Goal: Information Seeking & Learning: Check status

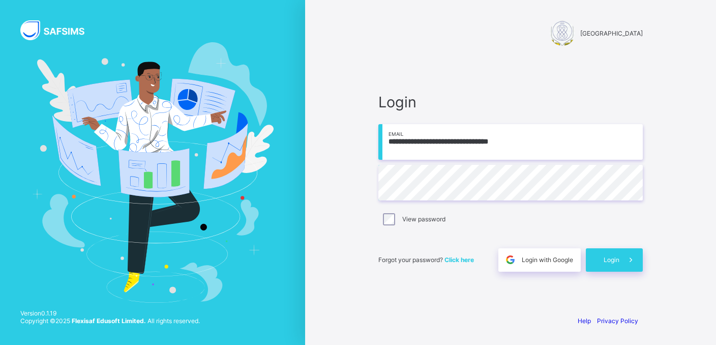
click at [507, 73] on div "**********" at bounding box center [510, 181] width 285 height 249
click at [606, 255] on div "Login" at bounding box center [614, 259] width 57 height 23
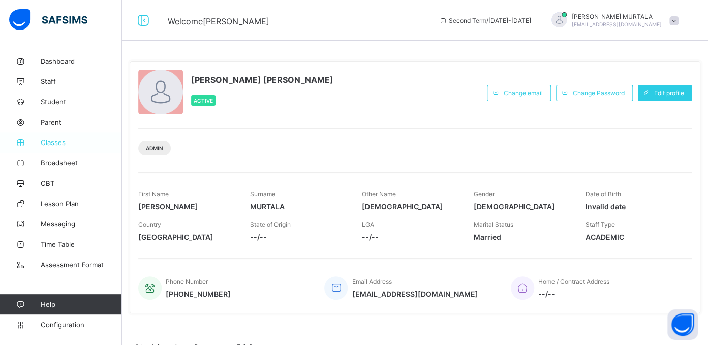
click at [51, 143] on span "Classes" at bounding box center [81, 142] width 81 height 8
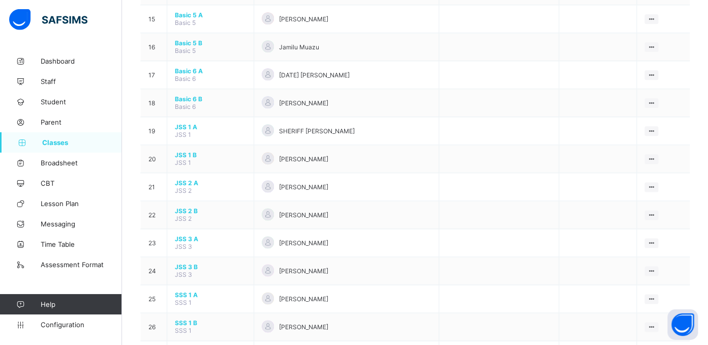
scroll to position [510, 0]
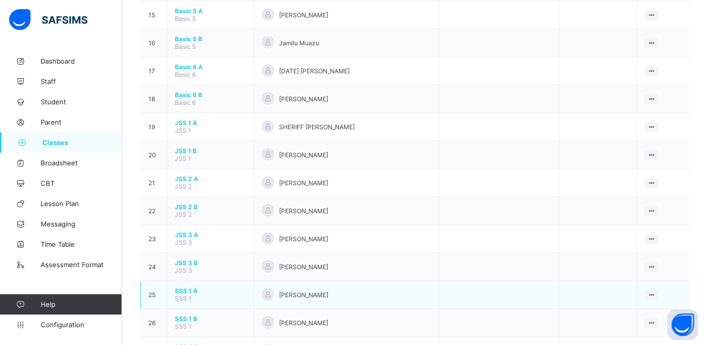
click at [185, 287] on span "SSS 1 A" at bounding box center [210, 291] width 71 height 8
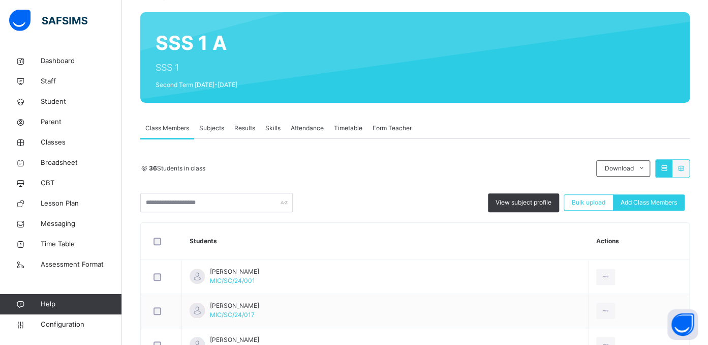
scroll to position [95, 0]
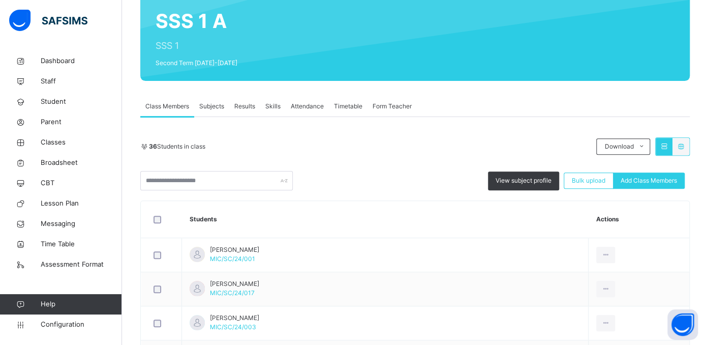
click at [207, 106] on span "Subjects" at bounding box center [211, 106] width 25 height 9
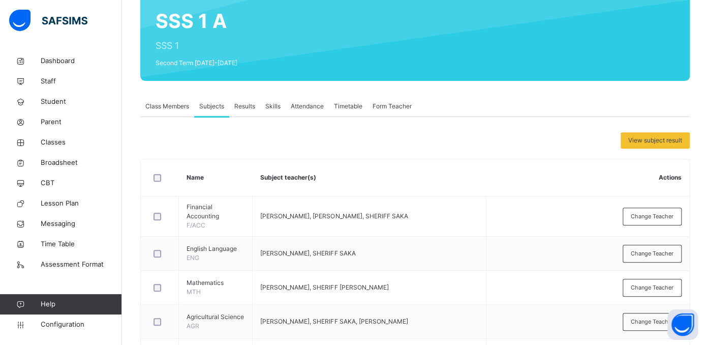
click at [242, 104] on span "Results" at bounding box center [244, 106] width 21 height 9
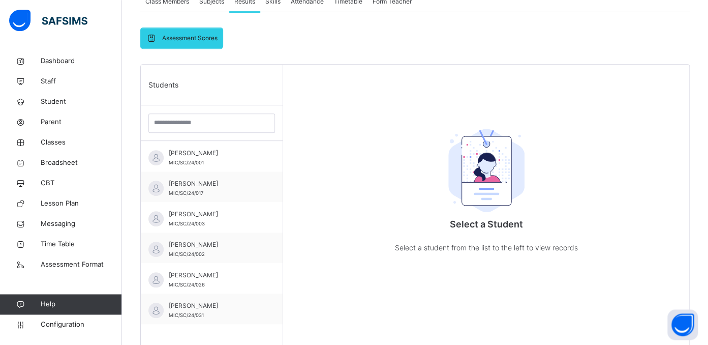
scroll to position [221, 0]
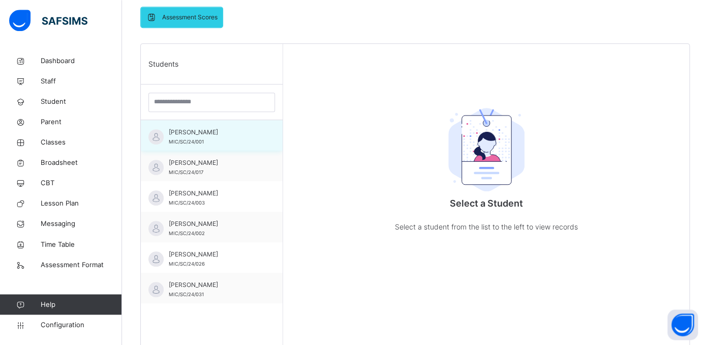
click at [195, 136] on span "[PERSON_NAME]" at bounding box center [214, 132] width 91 height 9
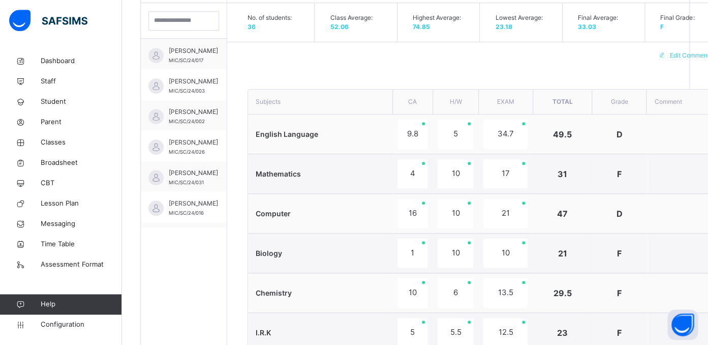
scroll to position [16, 0]
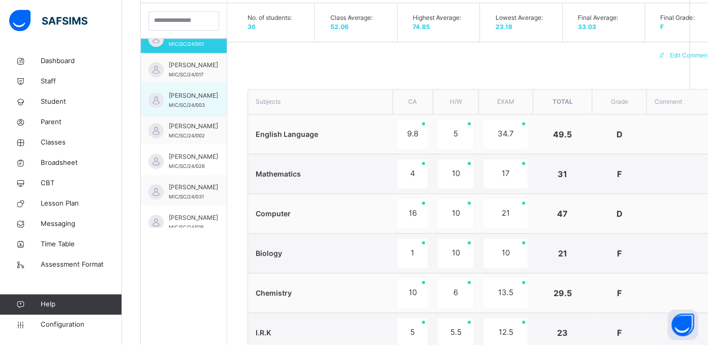
click at [180, 100] on span "[PERSON_NAME]" at bounding box center [193, 95] width 49 height 9
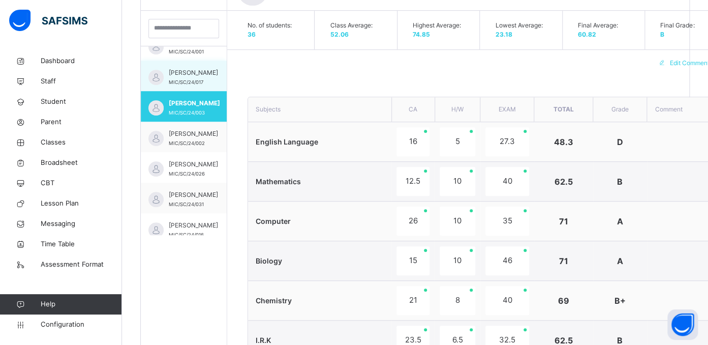
click at [185, 77] on span "[PERSON_NAME]" at bounding box center [193, 72] width 49 height 9
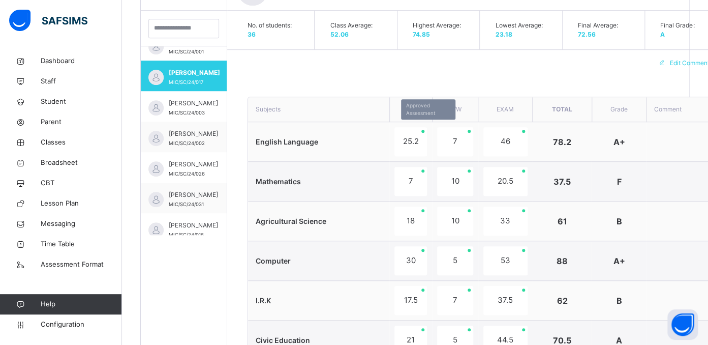
click at [410, 145] on div "25.2" at bounding box center [410, 141] width 33 height 29
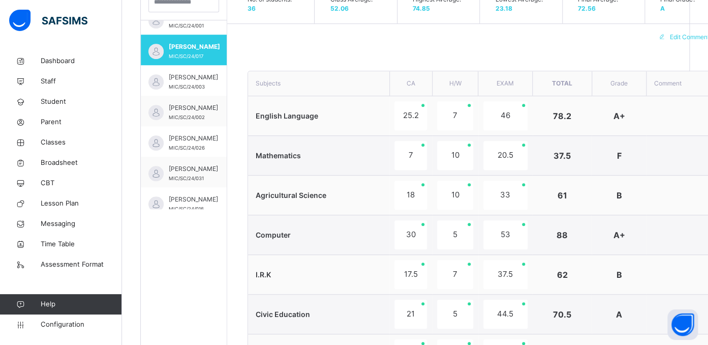
scroll to position [309, 0]
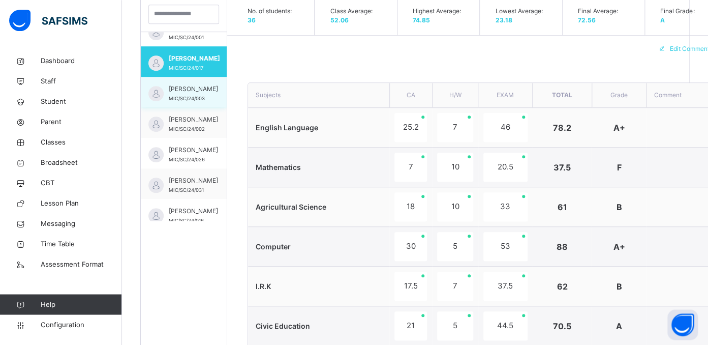
click at [180, 93] on span "[PERSON_NAME]" at bounding box center [193, 88] width 49 height 9
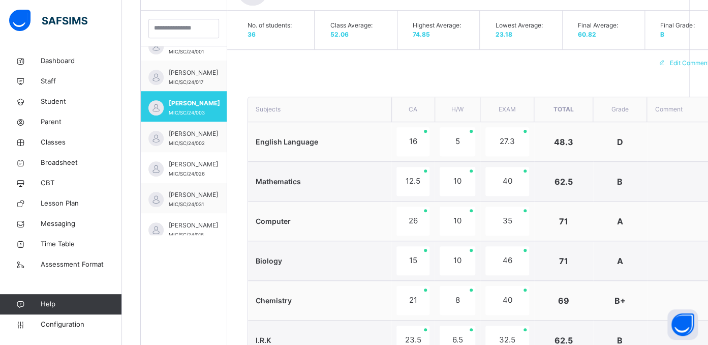
scroll to position [39, 0]
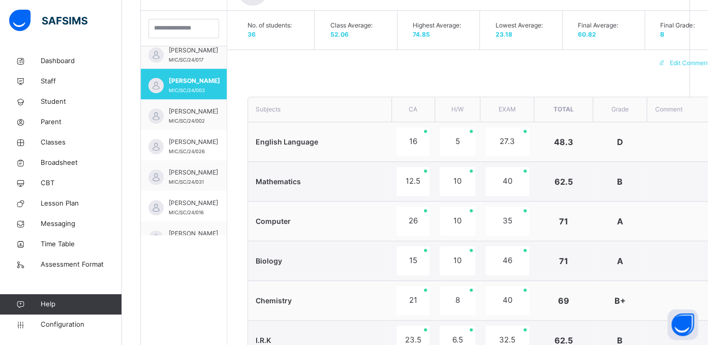
click at [311, 139] on span "English Language" at bounding box center [287, 141] width 63 height 9
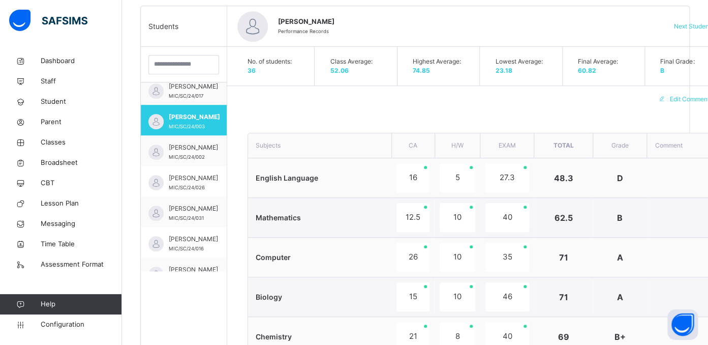
scroll to position [265, 0]
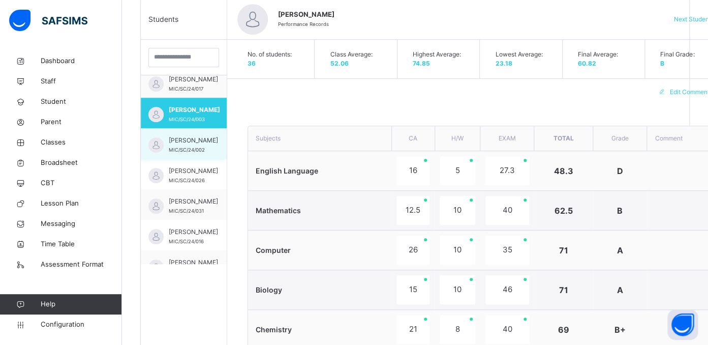
click at [178, 143] on span "[PERSON_NAME]" at bounding box center [193, 140] width 49 height 9
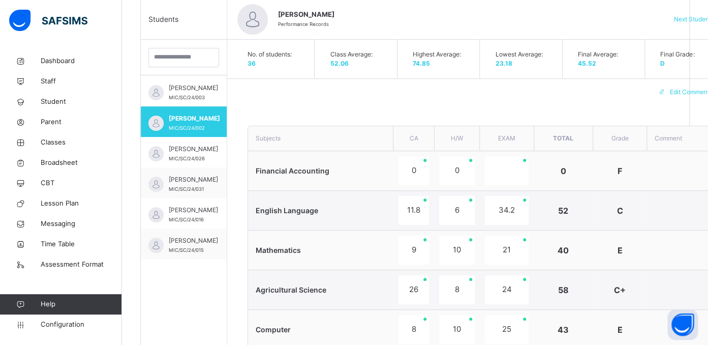
scroll to position [61, 0]
click at [290, 169] on span "Financial Accounting" at bounding box center [293, 170] width 74 height 9
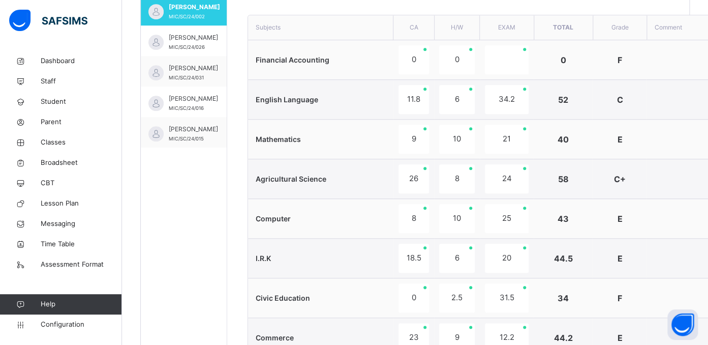
scroll to position [373, 0]
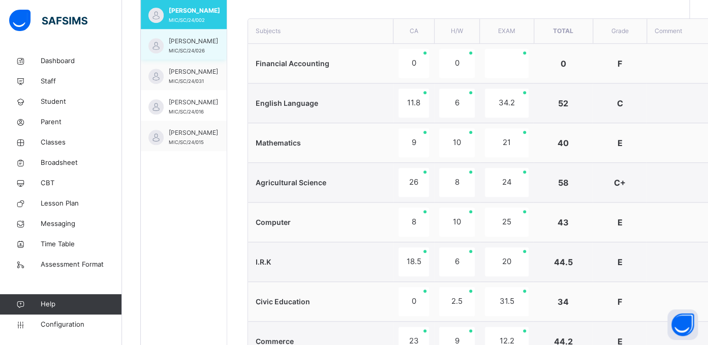
click at [182, 46] on span "[PERSON_NAME]" at bounding box center [193, 41] width 49 height 9
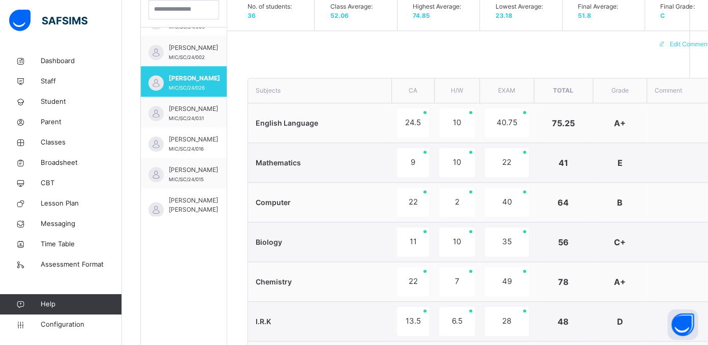
scroll to position [308, 0]
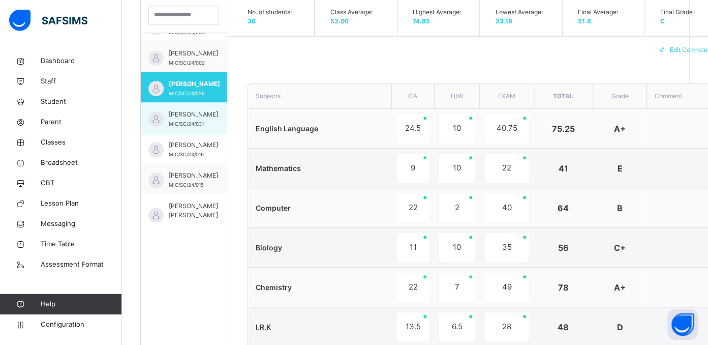
click at [178, 119] on span "[PERSON_NAME]" at bounding box center [193, 114] width 49 height 9
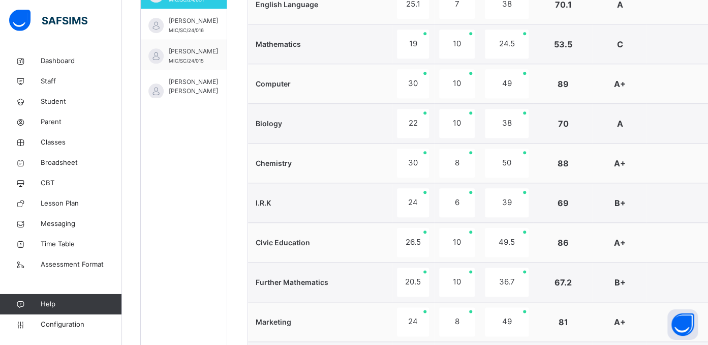
scroll to position [390, 0]
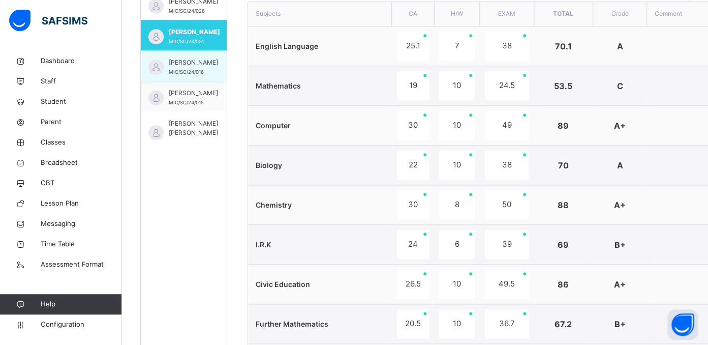
click at [177, 67] on span "[PERSON_NAME]" at bounding box center [193, 62] width 49 height 9
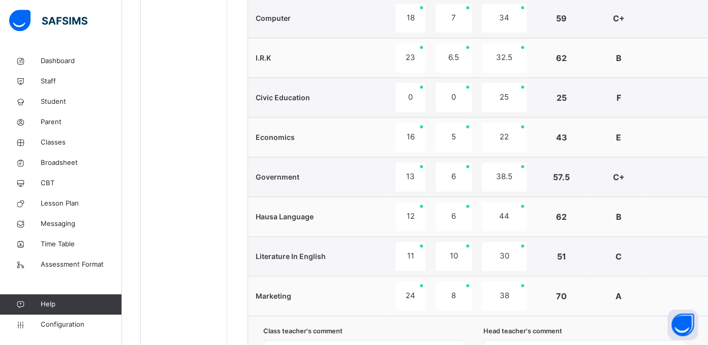
scroll to position [393, 0]
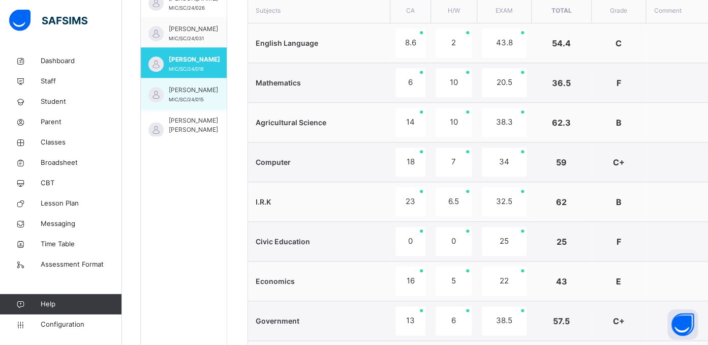
click at [173, 95] on span "[PERSON_NAME]" at bounding box center [193, 89] width 49 height 9
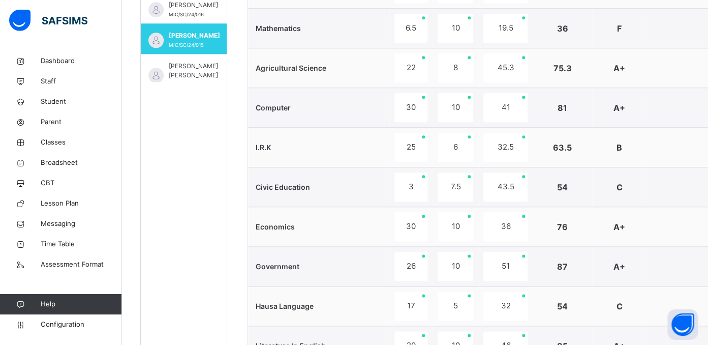
scroll to position [372, 0]
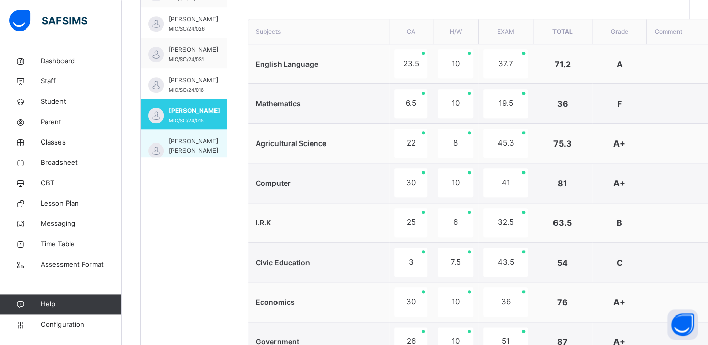
click at [181, 143] on span "[PERSON_NAME] [PERSON_NAME]" at bounding box center [193, 146] width 49 height 18
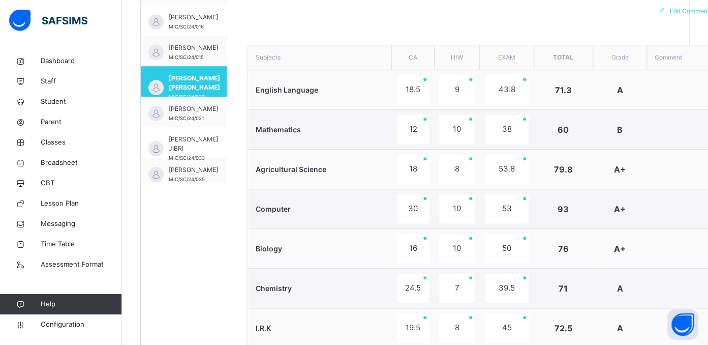
scroll to position [173, 0]
click at [182, 113] on span "[PERSON_NAME]" at bounding box center [193, 108] width 49 height 9
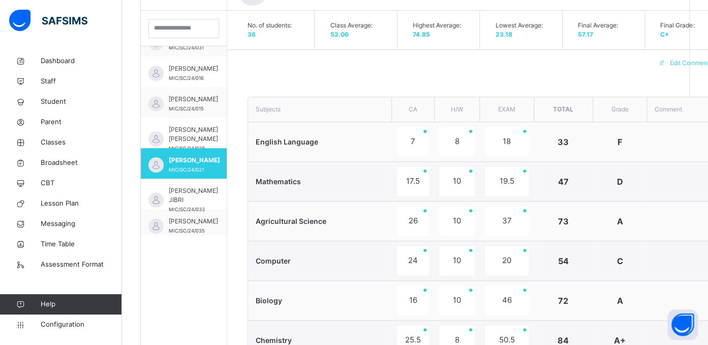
click at [304, 141] on span "English Language" at bounding box center [287, 141] width 63 height 9
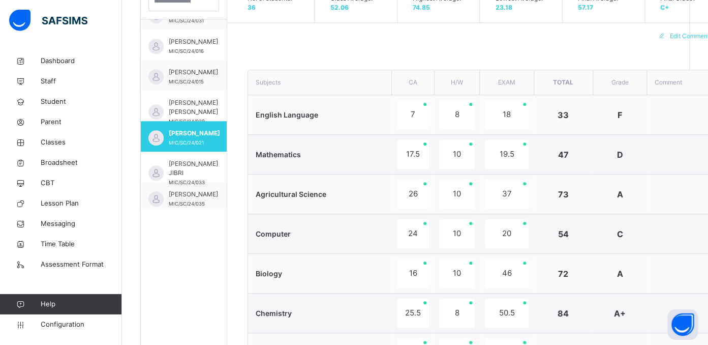
scroll to position [321, 0]
click at [180, 168] on span "[PERSON_NAME] JIBRI" at bounding box center [193, 168] width 49 height 18
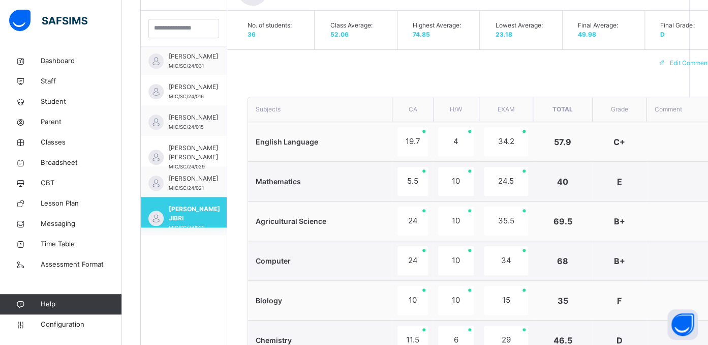
scroll to position [173, 0]
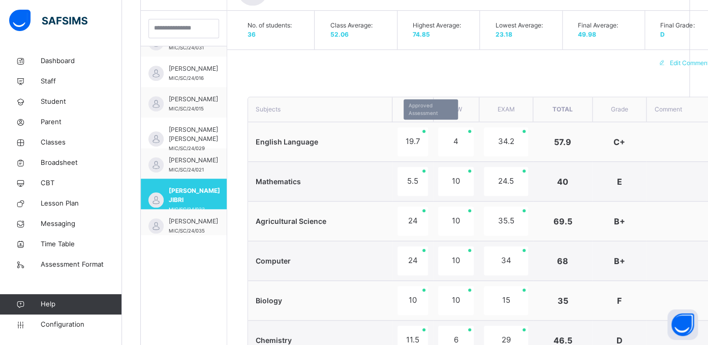
click at [404, 144] on div "19.7" at bounding box center [412, 141] width 30 height 29
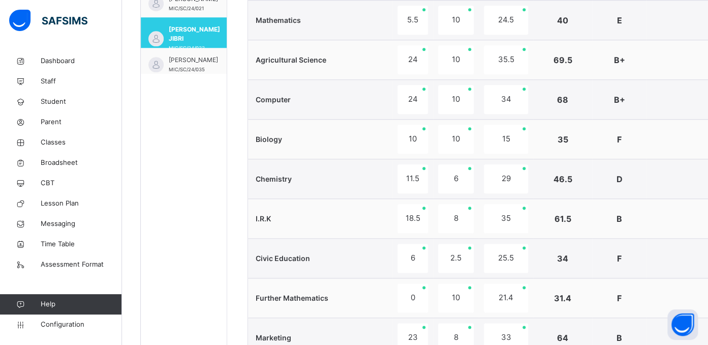
scroll to position [429, 0]
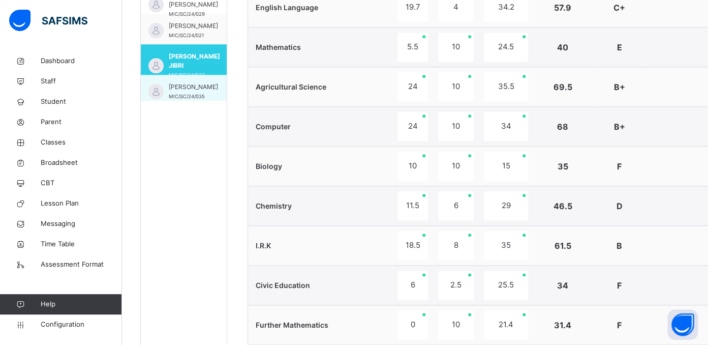
click at [185, 89] on span "[PERSON_NAME]" at bounding box center [193, 86] width 49 height 9
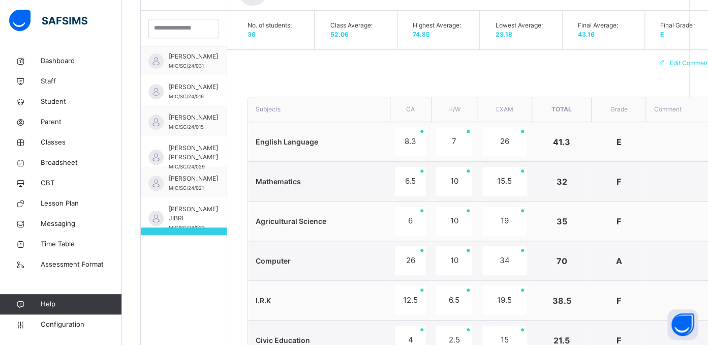
scroll to position [173, 0]
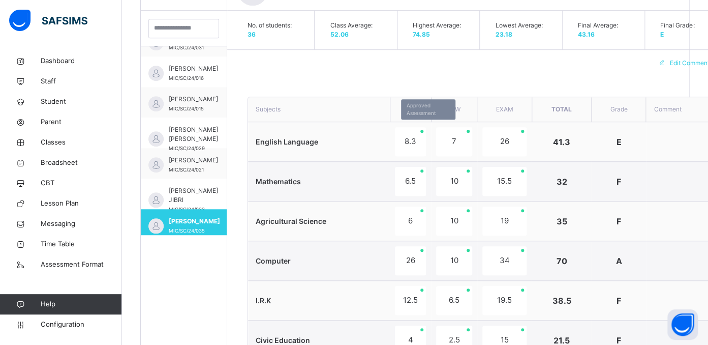
click at [402, 140] on div "8.3" at bounding box center [410, 141] width 31 height 29
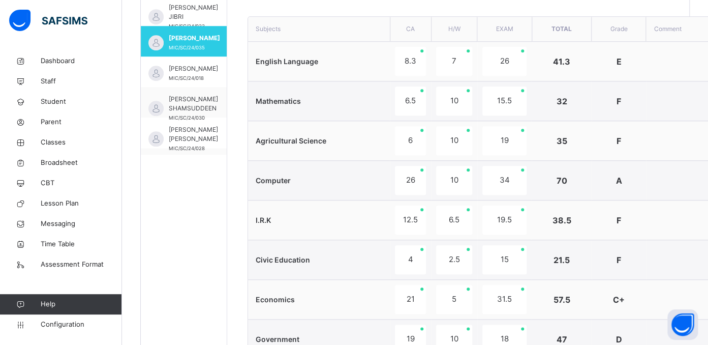
scroll to position [285, 0]
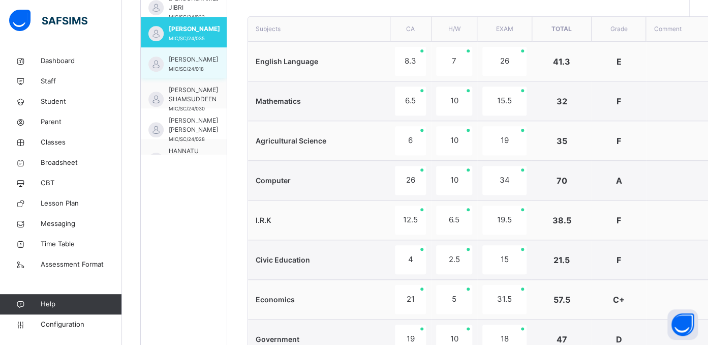
click at [176, 58] on span "[PERSON_NAME]" at bounding box center [193, 59] width 49 height 9
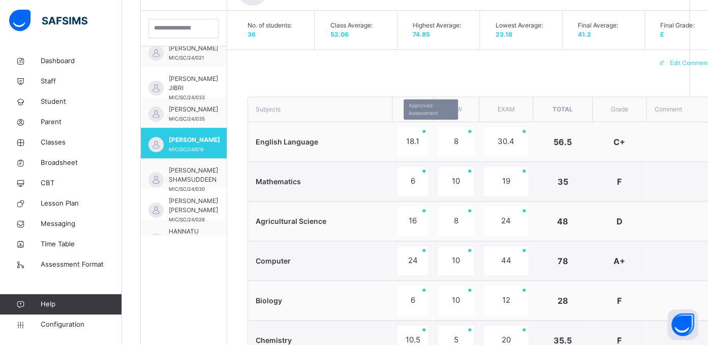
click at [412, 141] on div "18.1" at bounding box center [412, 141] width 30 height 29
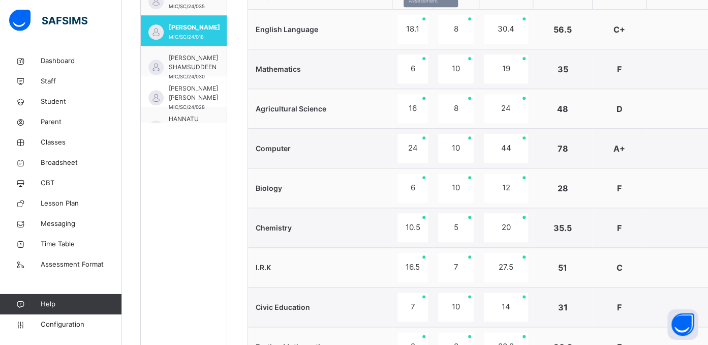
scroll to position [402, 0]
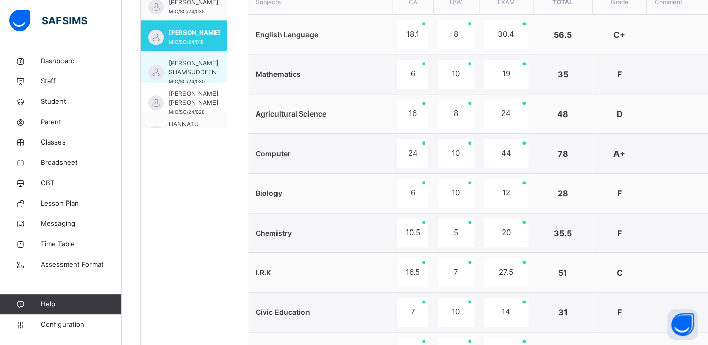
click at [194, 68] on span "[PERSON_NAME] SHAMSUDDEEN" at bounding box center [193, 67] width 49 height 18
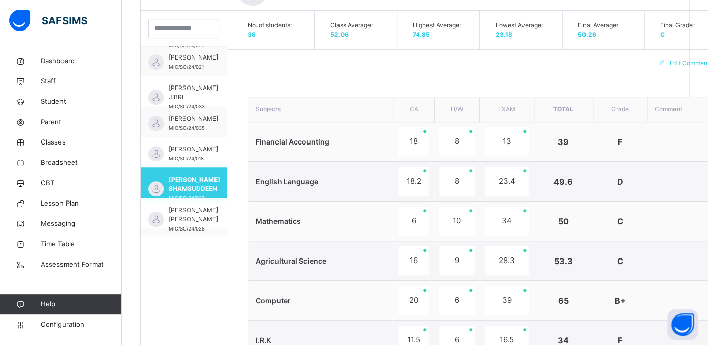
scroll to position [285, 0]
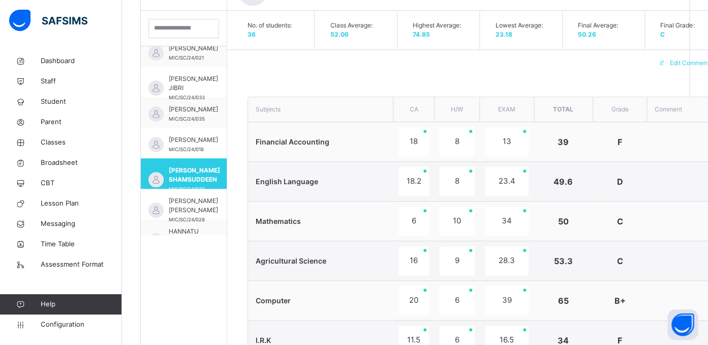
click at [317, 139] on span "Financial Accounting" at bounding box center [293, 141] width 74 height 9
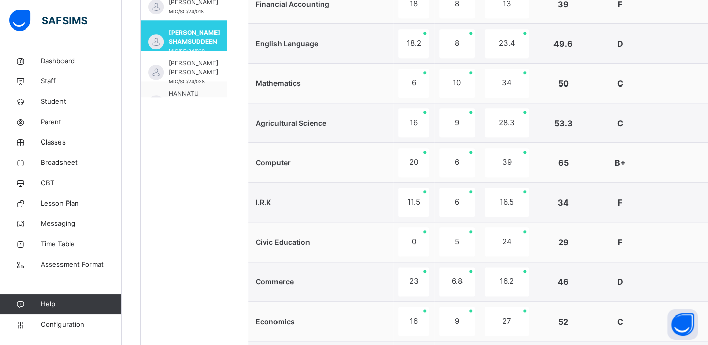
scroll to position [402, 0]
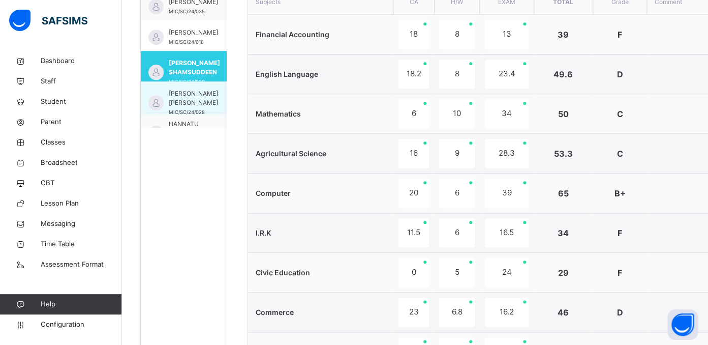
click at [184, 107] on span "[PERSON_NAME] [PERSON_NAME]" at bounding box center [193, 98] width 49 height 18
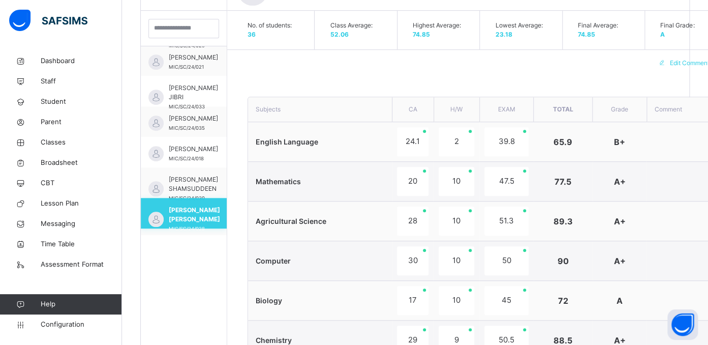
scroll to position [285, 0]
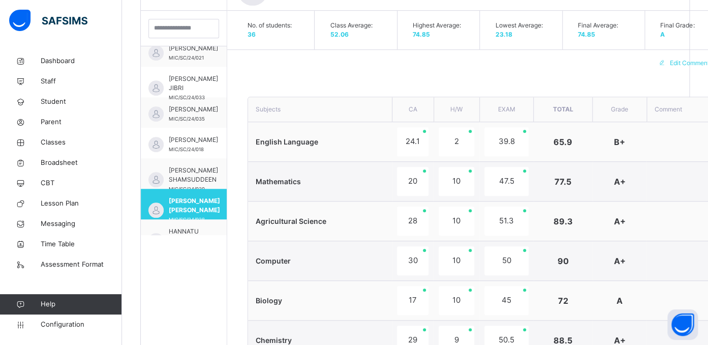
click at [313, 142] on span "English Language" at bounding box center [287, 141] width 63 height 9
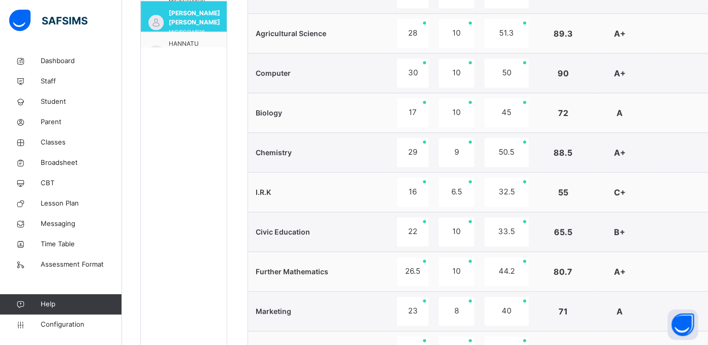
scroll to position [509, 0]
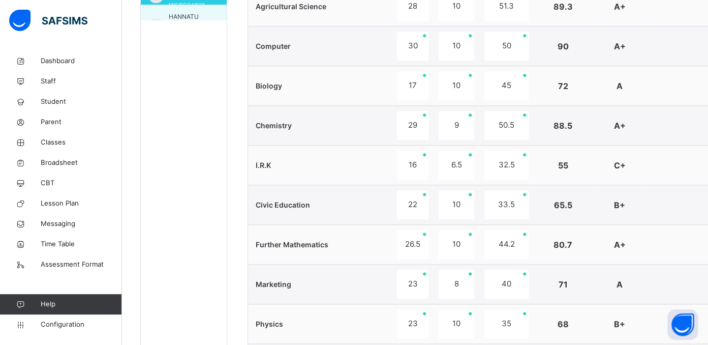
click at [192, 12] on span "HANNATU [PERSON_NAME]" at bounding box center [193, 21] width 49 height 18
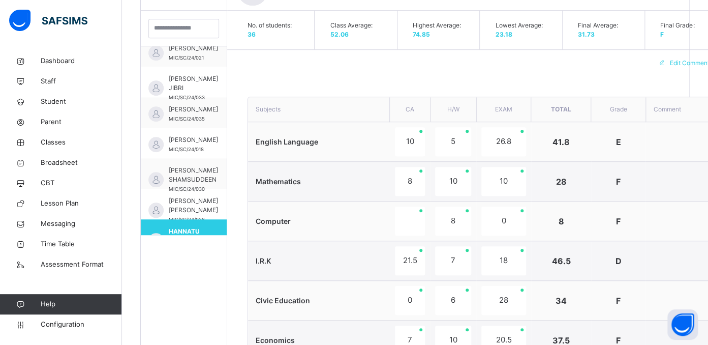
scroll to position [307, 0]
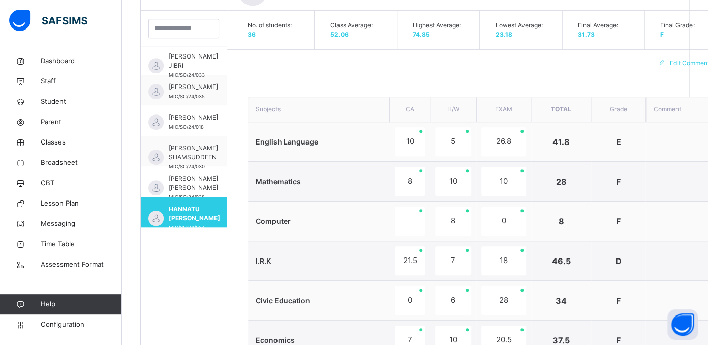
click at [327, 140] on td "English Language" at bounding box center [319, 142] width 142 height 40
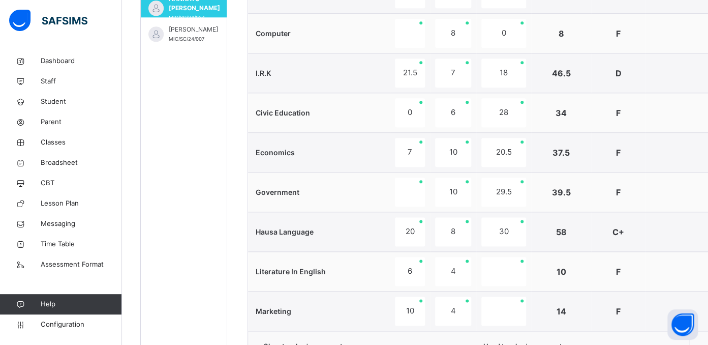
scroll to position [455, 0]
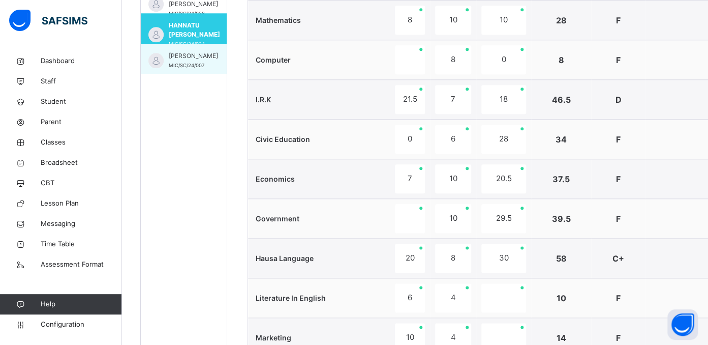
click at [185, 60] on span "[PERSON_NAME]" at bounding box center [193, 55] width 49 height 9
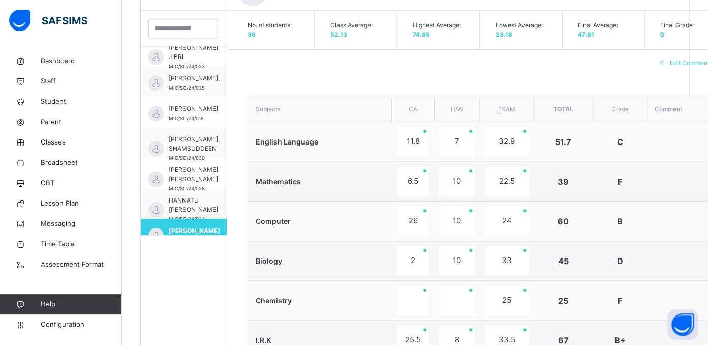
scroll to position [329, 0]
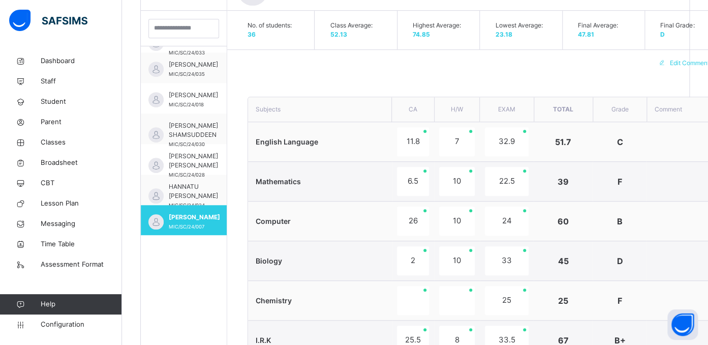
click at [310, 139] on span "English Language" at bounding box center [287, 141] width 63 height 9
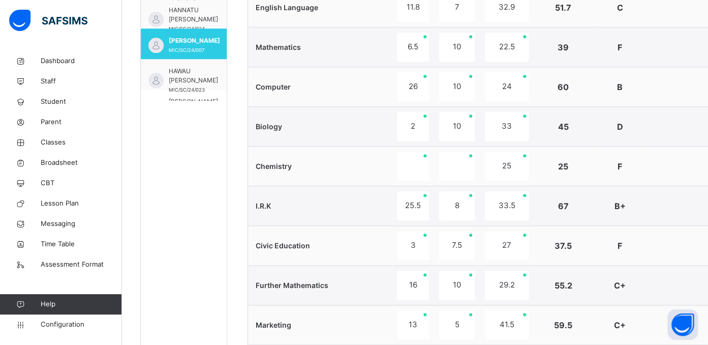
scroll to position [396, 0]
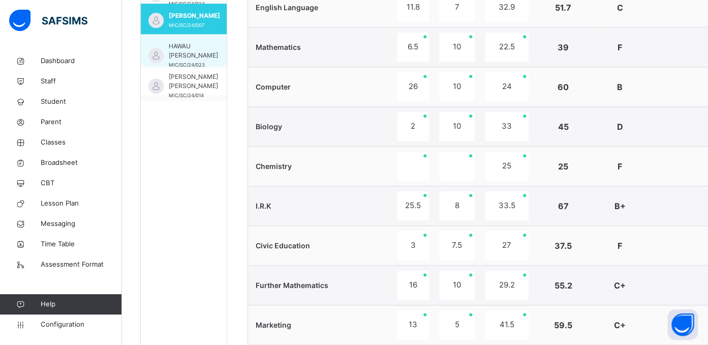
click at [179, 55] on span "HAWAU [PERSON_NAME]" at bounding box center [193, 51] width 49 height 18
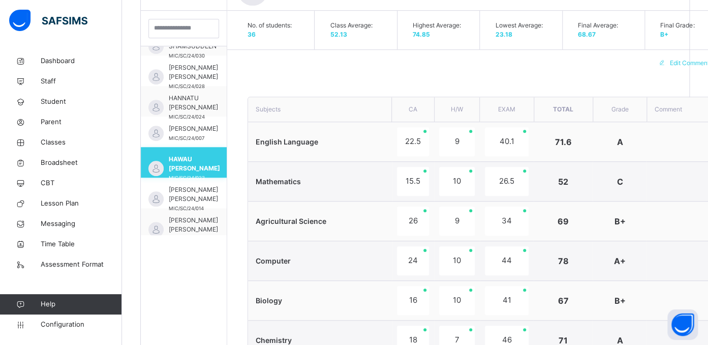
scroll to position [419, 0]
click at [293, 145] on td "English Language" at bounding box center [320, 142] width 144 height 40
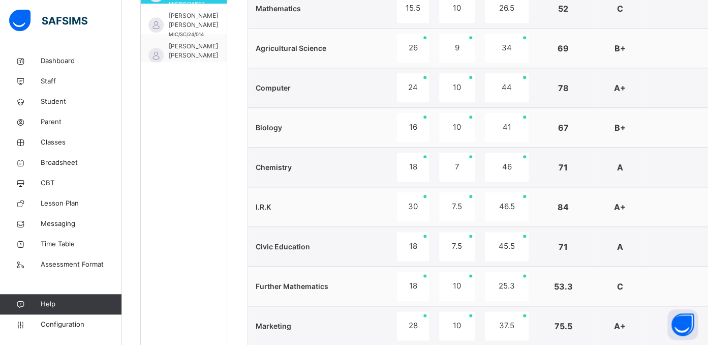
scroll to position [455, 0]
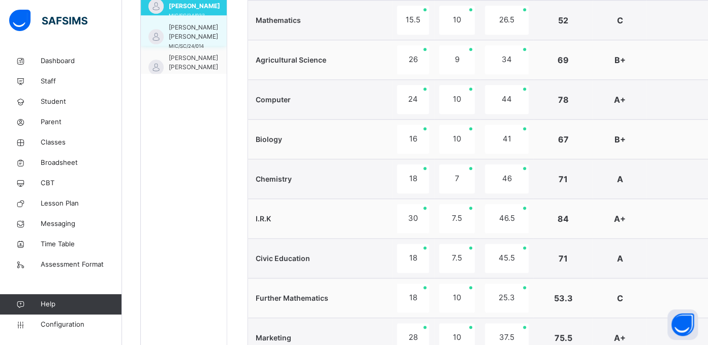
click at [174, 36] on span "[PERSON_NAME] [PERSON_NAME]" at bounding box center [193, 32] width 49 height 18
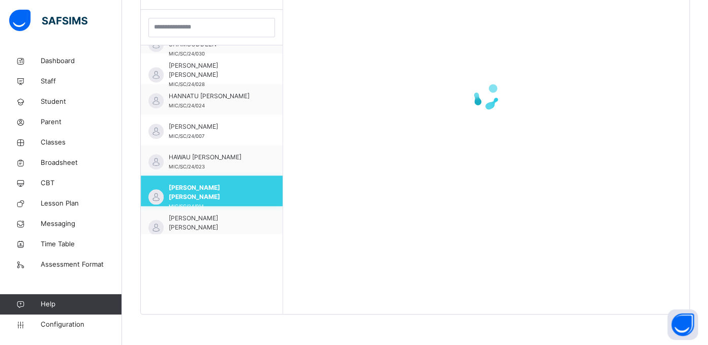
scroll to position [294, 0]
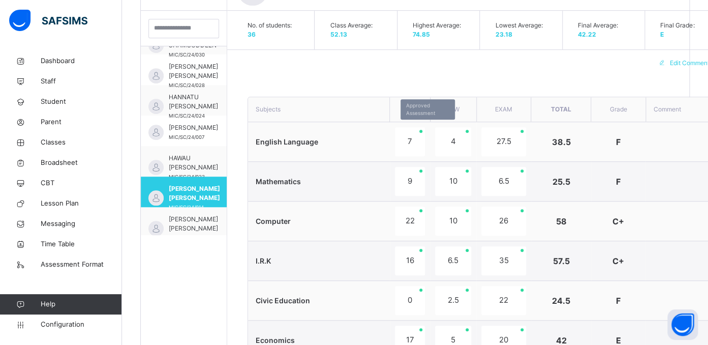
click at [410, 143] on div "7" at bounding box center [410, 141] width 30 height 29
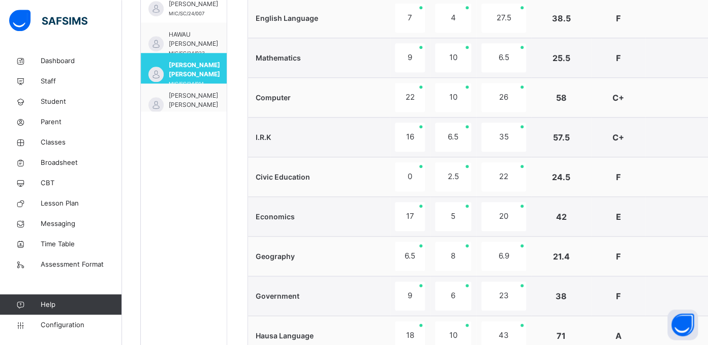
scroll to position [402, 0]
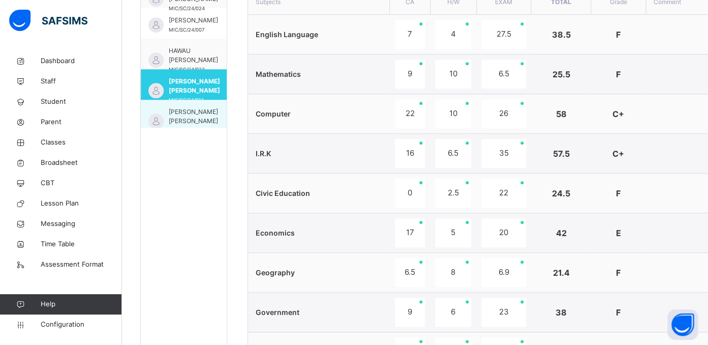
click at [174, 118] on span "[PERSON_NAME] [PERSON_NAME]" at bounding box center [193, 116] width 49 height 18
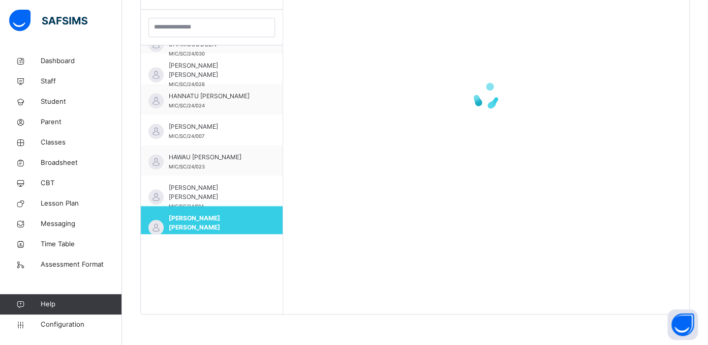
scroll to position [294, 0]
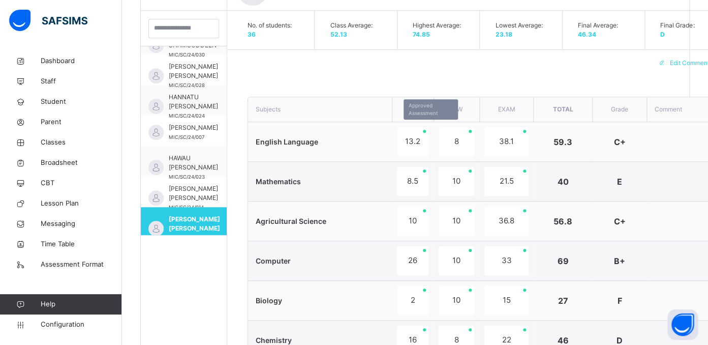
click at [412, 135] on div "13.2" at bounding box center [413, 141] width 32 height 29
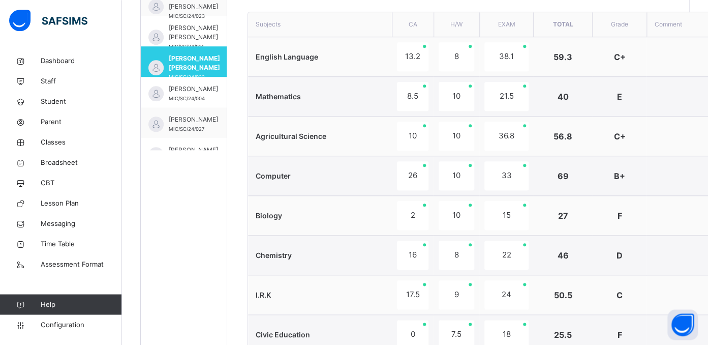
scroll to position [508, 0]
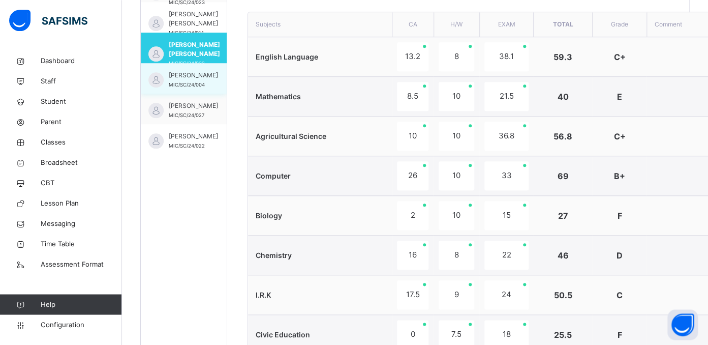
click at [182, 80] on span "[PERSON_NAME]" at bounding box center [193, 75] width 49 height 9
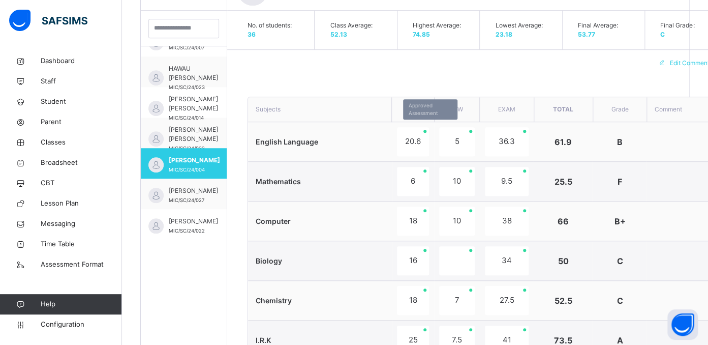
click at [409, 146] on div "20.6" at bounding box center [413, 141] width 32 height 29
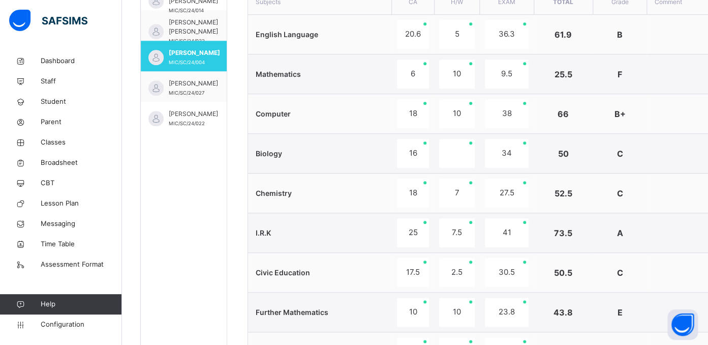
scroll to position [375, 0]
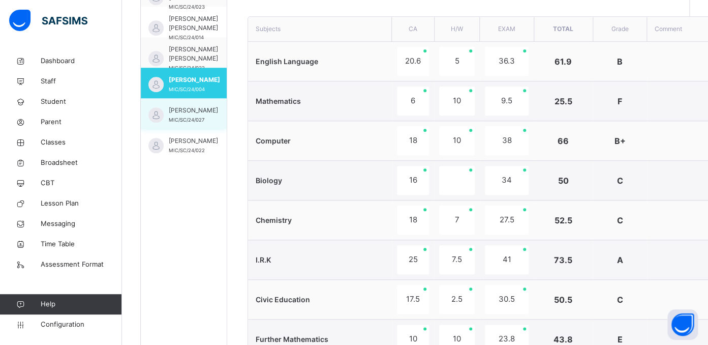
click at [173, 114] on span "[PERSON_NAME]" at bounding box center [193, 110] width 49 height 9
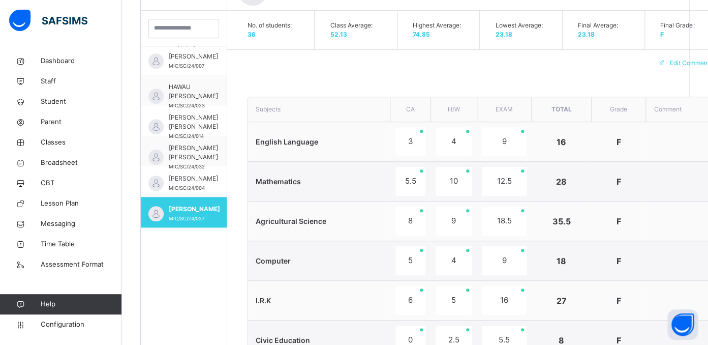
scroll to position [508, 0]
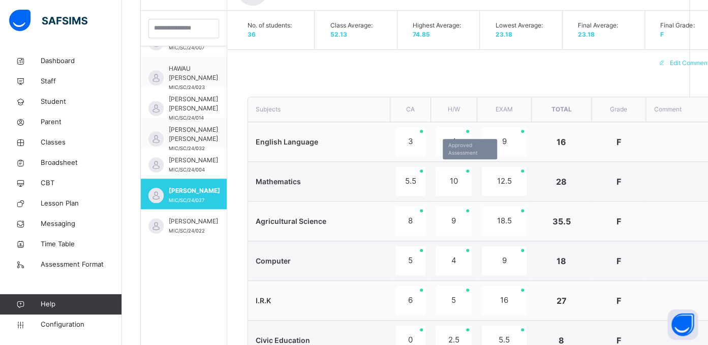
click at [448, 181] on div "10" at bounding box center [454, 181] width 36 height 29
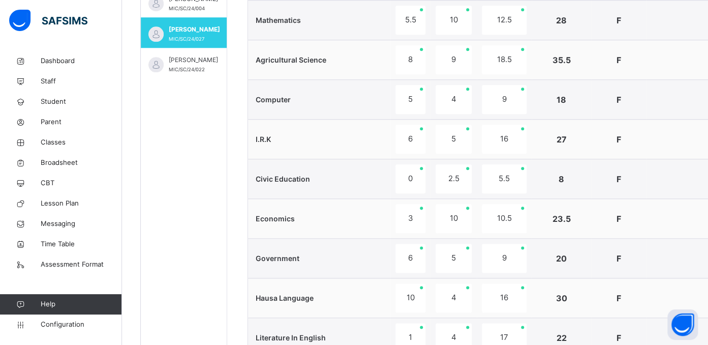
scroll to position [531, 0]
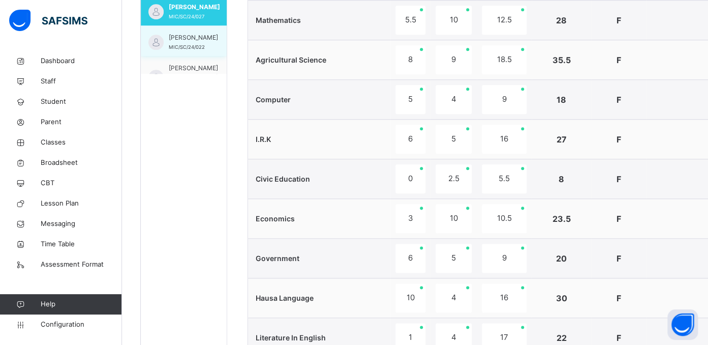
click at [178, 41] on span "[PERSON_NAME]" at bounding box center [193, 37] width 49 height 9
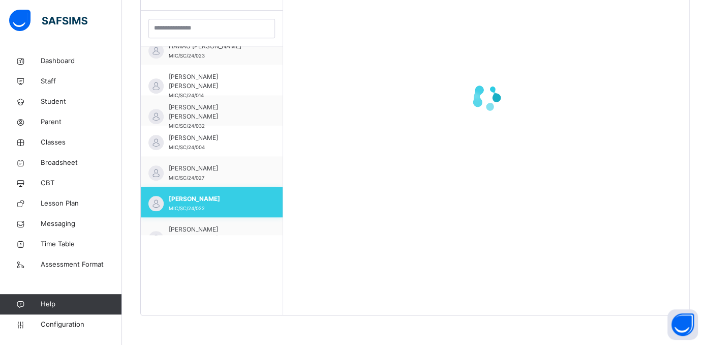
scroll to position [522, 0]
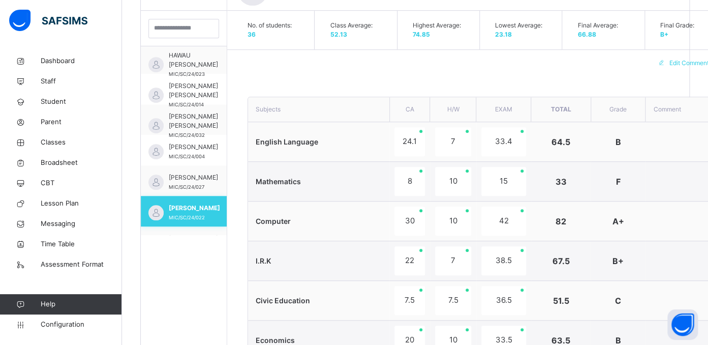
type textarea "**********"
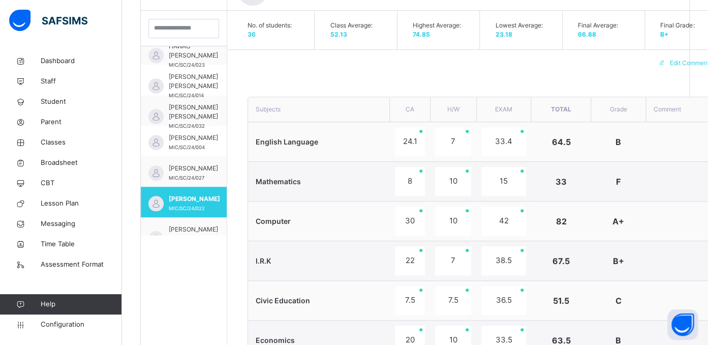
click at [266, 139] on span "English Language" at bounding box center [287, 141] width 63 height 9
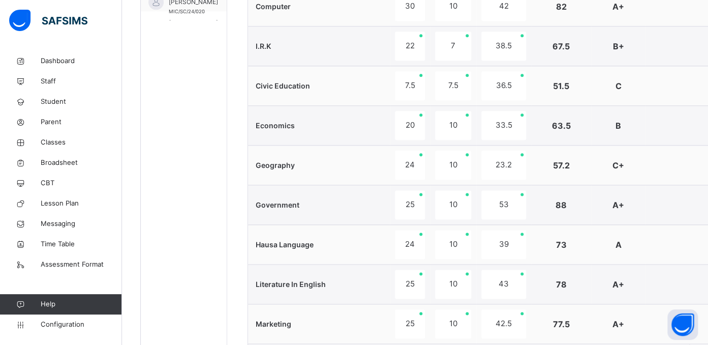
scroll to position [553, 0]
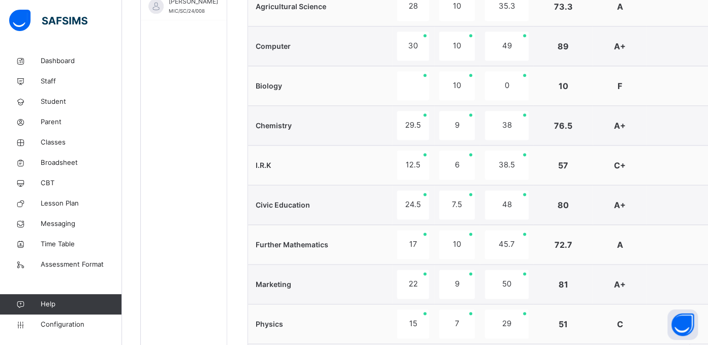
scroll to position [575, 0]
click at [186, 5] on span "[PERSON_NAME]" at bounding box center [193, 0] width 49 height 9
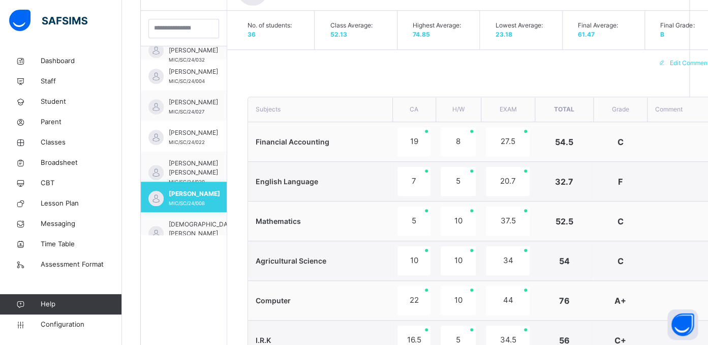
scroll to position [598, 0]
click at [281, 139] on span "Financial Accounting" at bounding box center [293, 141] width 74 height 9
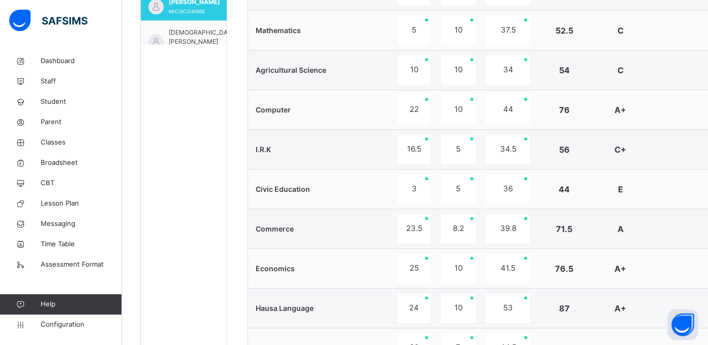
scroll to position [455, 0]
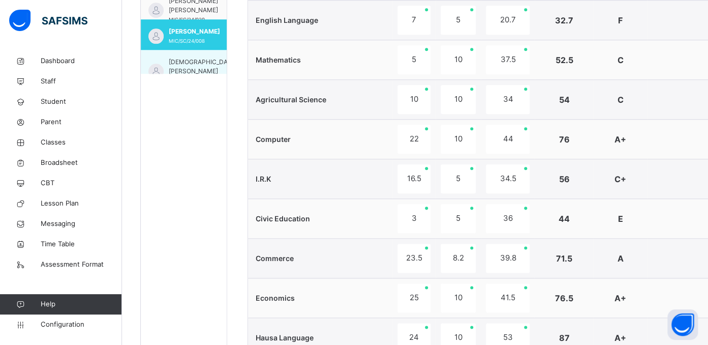
click at [179, 67] on span "[DEMOGRAPHIC_DATA][PERSON_NAME]" at bounding box center [203, 66] width 68 height 18
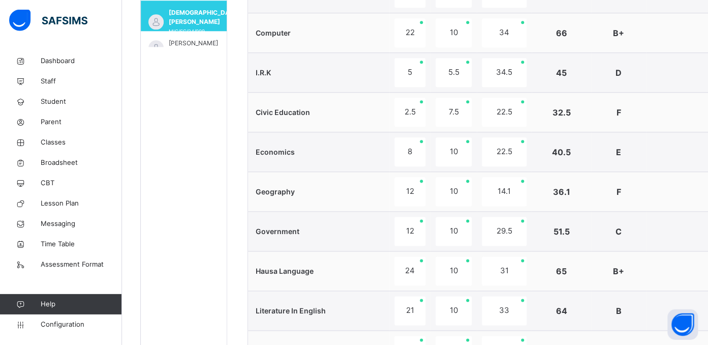
scroll to position [643, 0]
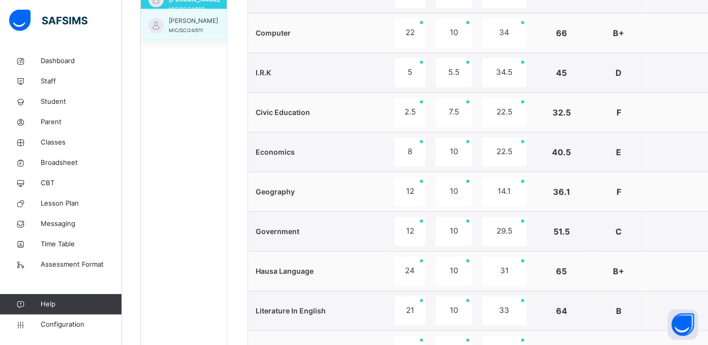
click at [178, 26] on span "[PERSON_NAME]" at bounding box center [193, 21] width 49 height 9
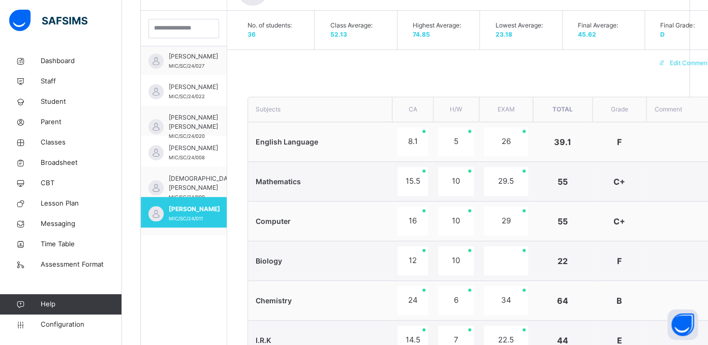
click at [289, 140] on span "English Language" at bounding box center [287, 141] width 63 height 9
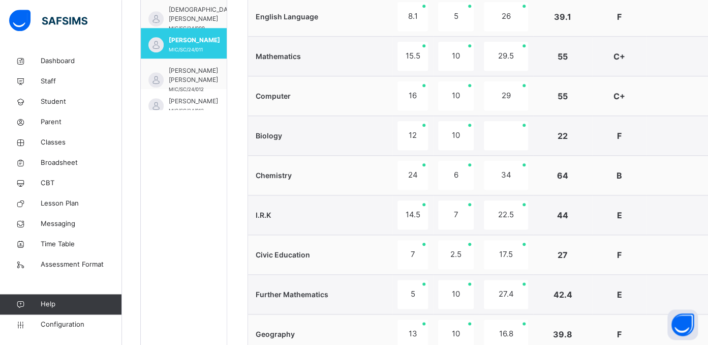
scroll to position [687, 0]
click at [186, 77] on span "[PERSON_NAME] [PERSON_NAME]" at bounding box center [193, 74] width 49 height 18
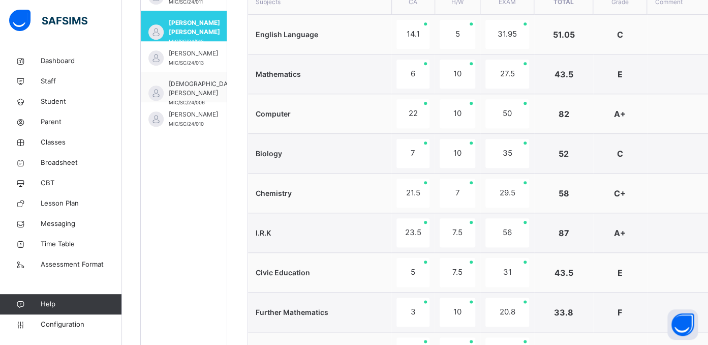
scroll to position [754, 0]
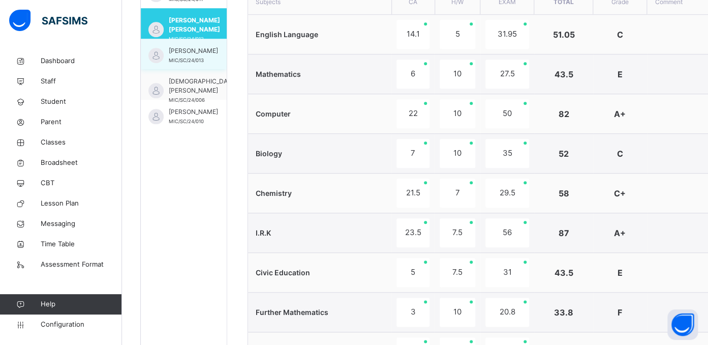
click at [188, 55] on span "[PERSON_NAME]" at bounding box center [193, 50] width 49 height 9
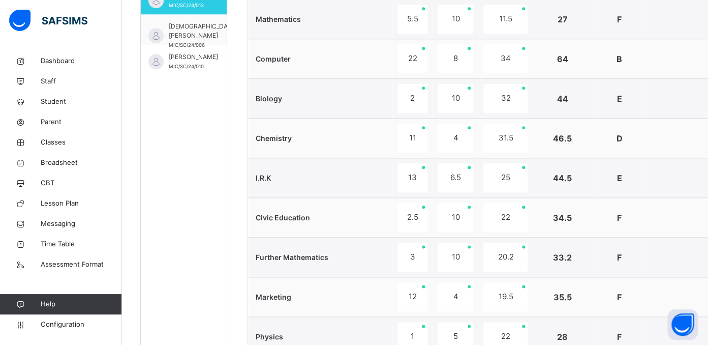
scroll to position [455, 0]
click at [184, 41] on span "[DEMOGRAPHIC_DATA][PERSON_NAME]" at bounding box center [203, 32] width 68 height 18
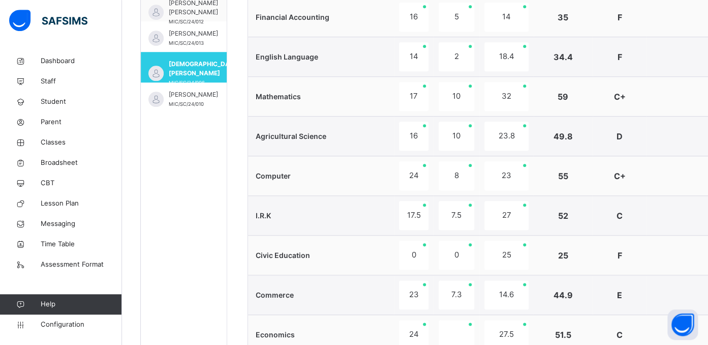
scroll to position [402, 0]
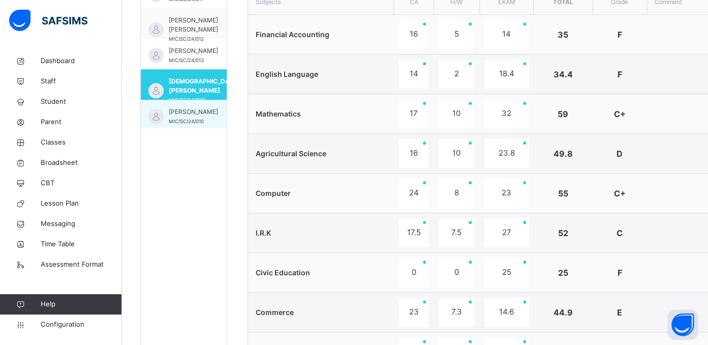
click at [185, 114] on span "[PERSON_NAME]" at bounding box center [193, 111] width 49 height 9
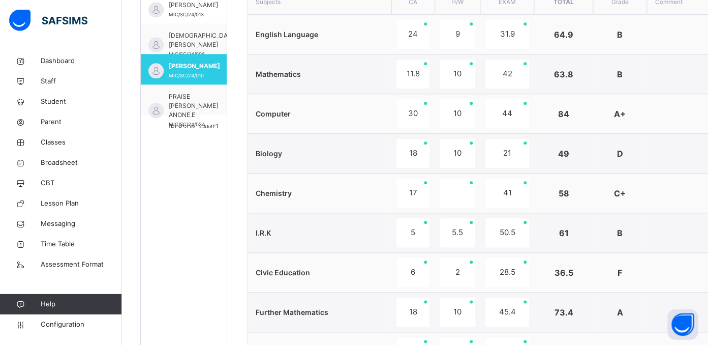
scroll to position [821, 0]
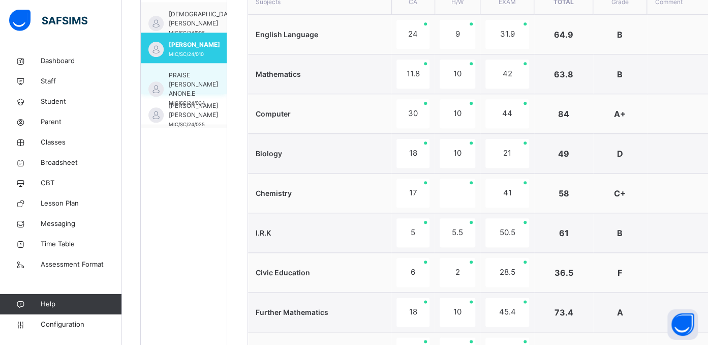
click at [177, 77] on span "PRAISE [PERSON_NAME] ANONE.E" at bounding box center [193, 84] width 49 height 27
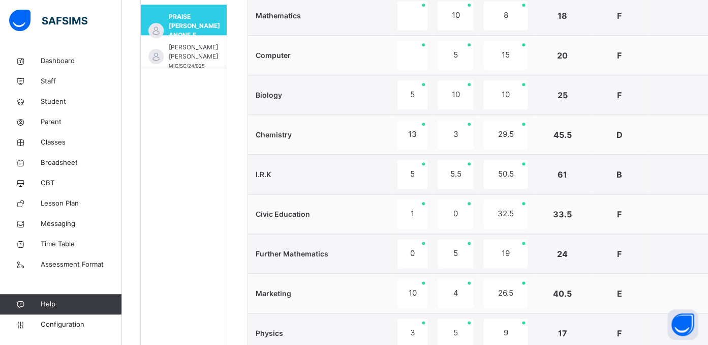
scroll to position [433, 0]
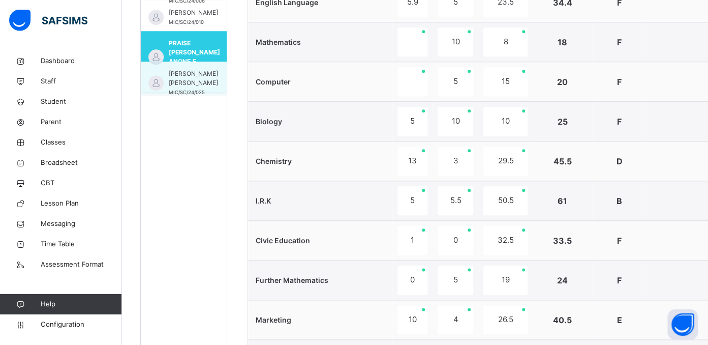
click at [179, 87] on span "[PERSON_NAME] [PERSON_NAME]" at bounding box center [193, 79] width 49 height 18
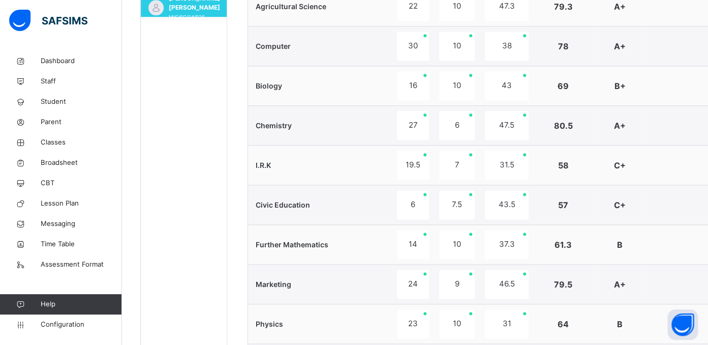
scroll to position [844, 0]
click at [180, 10] on span "[DEMOGRAPHIC_DATA] [PERSON_NAME]" at bounding box center [203, 11] width 68 height 18
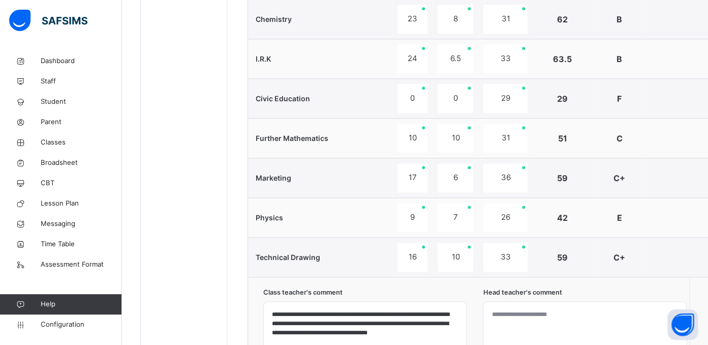
scroll to position [710, 0]
click at [394, 175] on td "17" at bounding box center [412, 178] width 40 height 40
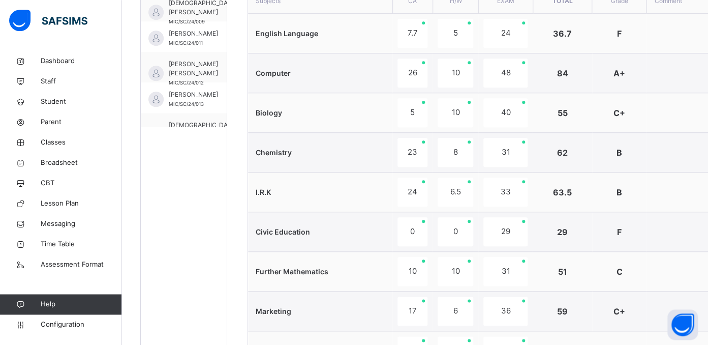
scroll to position [402, 0]
click at [394, 175] on td "24" at bounding box center [412, 193] width 40 height 40
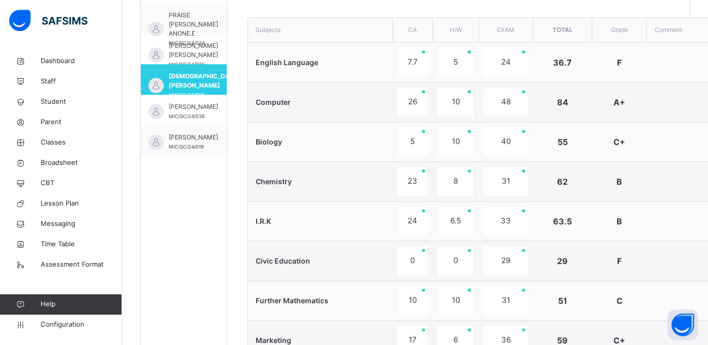
scroll to position [923, 0]
click at [182, 102] on span "[PERSON_NAME]" at bounding box center [193, 106] width 49 height 9
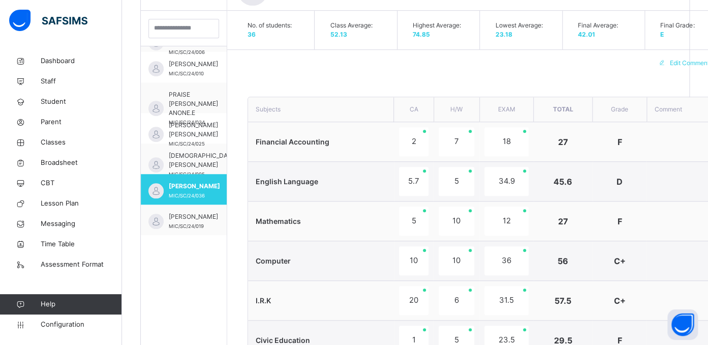
click at [326, 140] on span "Financial Accounting" at bounding box center [293, 141] width 74 height 9
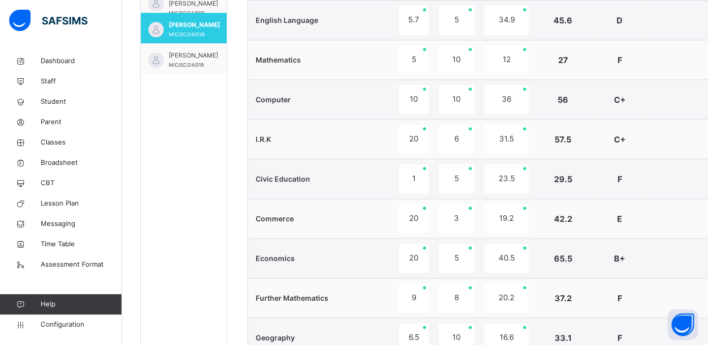
scroll to position [429, 0]
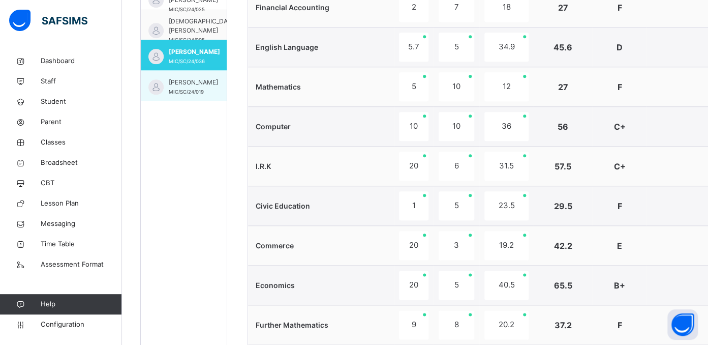
click at [181, 78] on span "[PERSON_NAME]" at bounding box center [193, 82] width 49 height 9
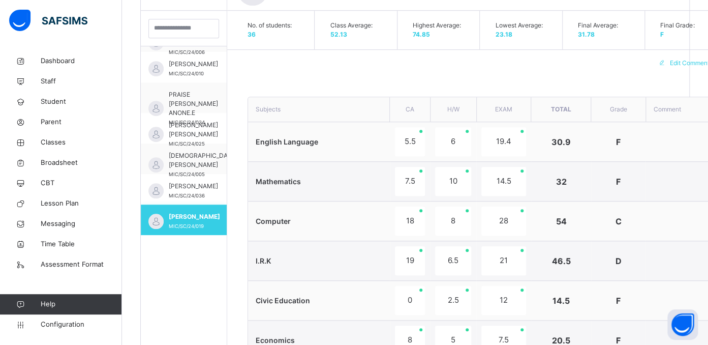
scroll to position [923, 0]
click at [292, 143] on span "English Language" at bounding box center [287, 141] width 63 height 9
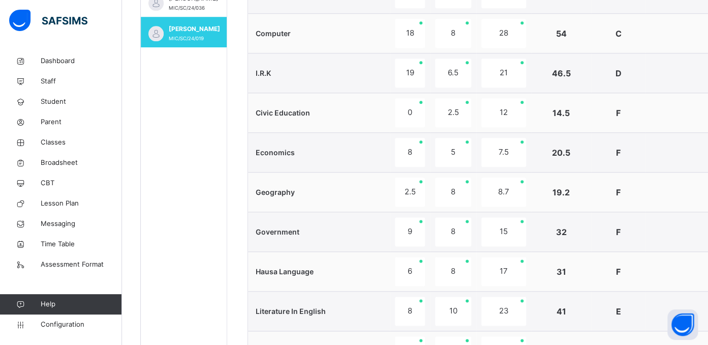
scroll to position [509, 0]
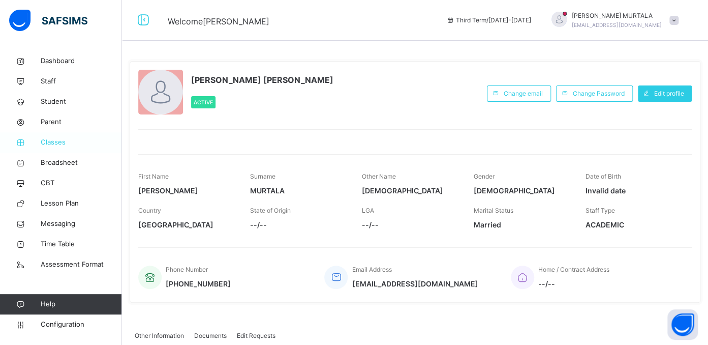
click at [54, 139] on span "Classes" at bounding box center [81, 142] width 81 height 10
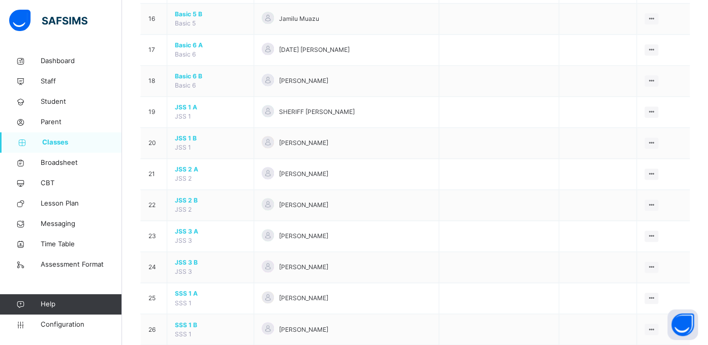
scroll to position [616, 0]
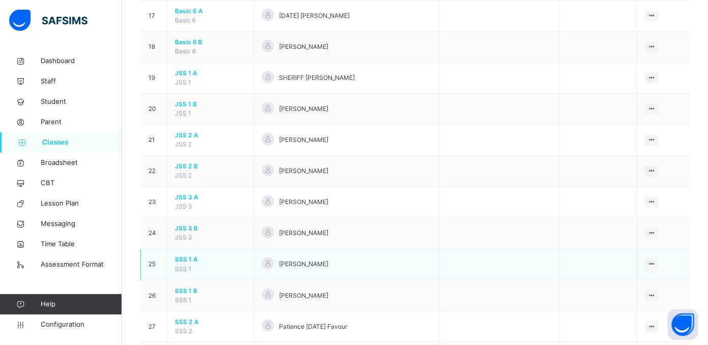
click at [180, 263] on span "SSS 1 A" at bounding box center [210, 259] width 71 height 9
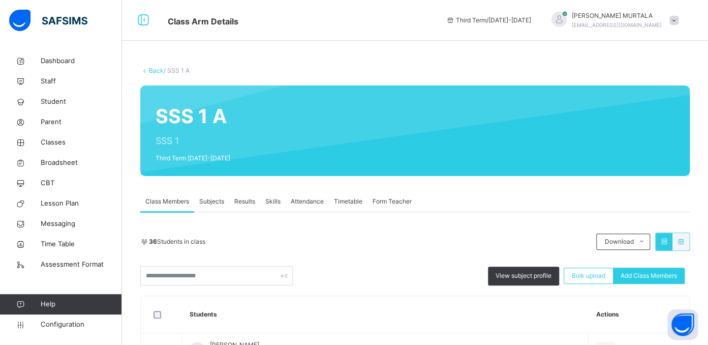
click at [242, 201] on span "Results" at bounding box center [244, 201] width 21 height 9
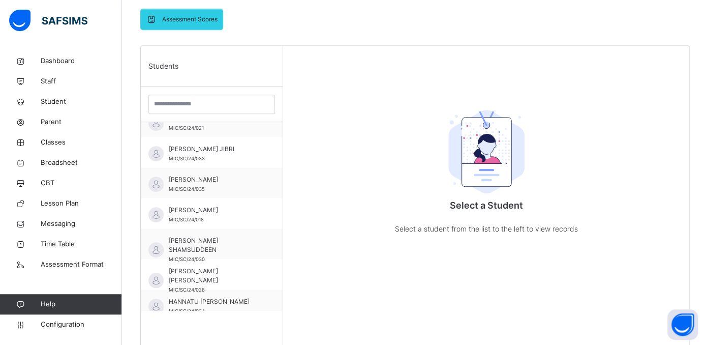
scroll to position [291, 0]
click at [204, 297] on span "HANNATU [PERSON_NAME]" at bounding box center [214, 300] width 91 height 9
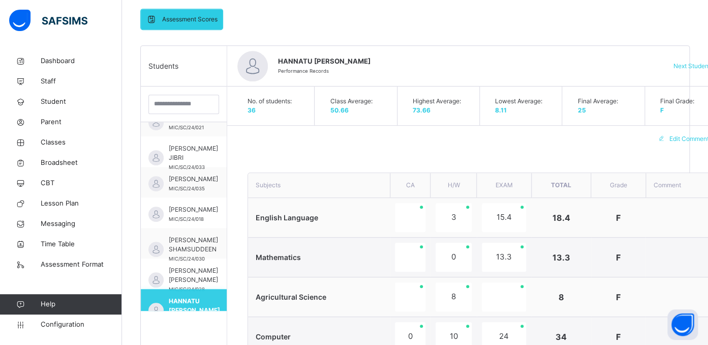
type textarea "**********"
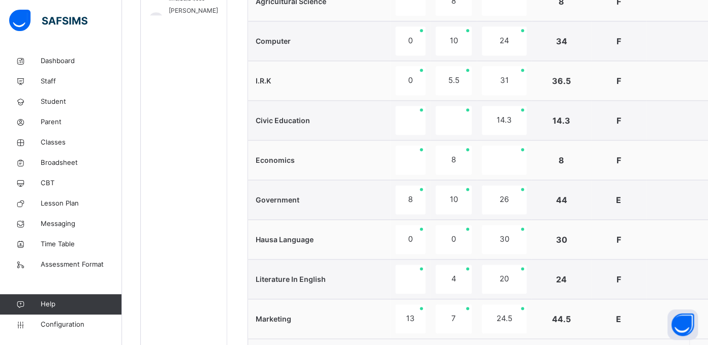
scroll to position [255, 0]
click at [282, 43] on span "Computer" at bounding box center [273, 41] width 35 height 9
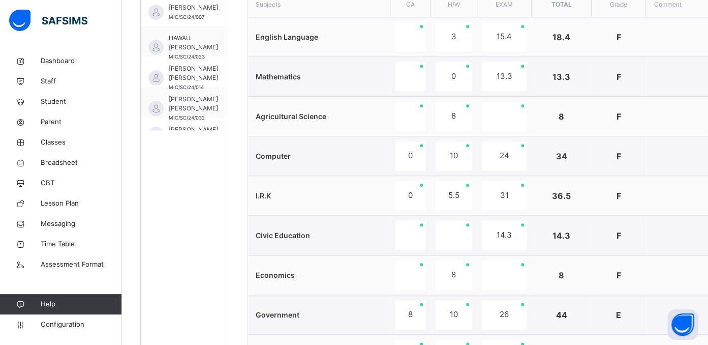
scroll to position [456, 0]
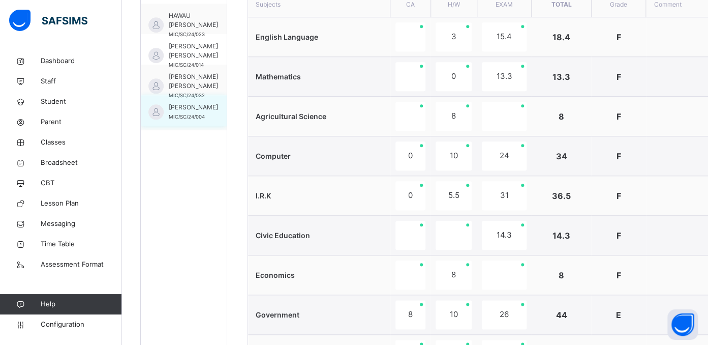
click at [187, 112] on span "[PERSON_NAME]" at bounding box center [193, 107] width 49 height 9
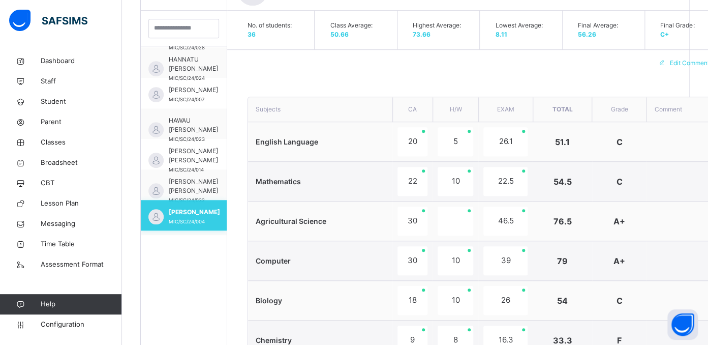
scroll to position [479, 0]
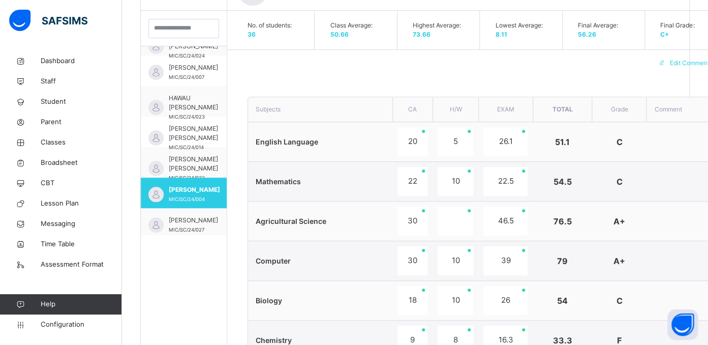
click at [279, 140] on span "English Language" at bounding box center [287, 141] width 63 height 9
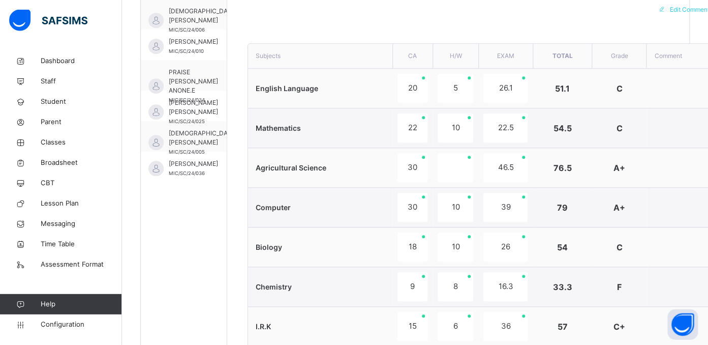
scroll to position [881, 0]
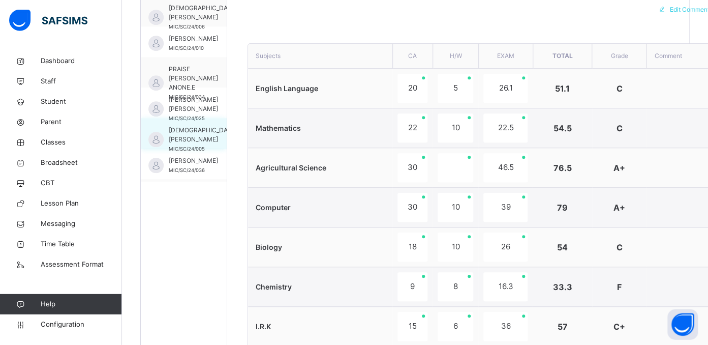
click at [179, 140] on span "[DEMOGRAPHIC_DATA] [PERSON_NAME]" at bounding box center [203, 135] width 68 height 18
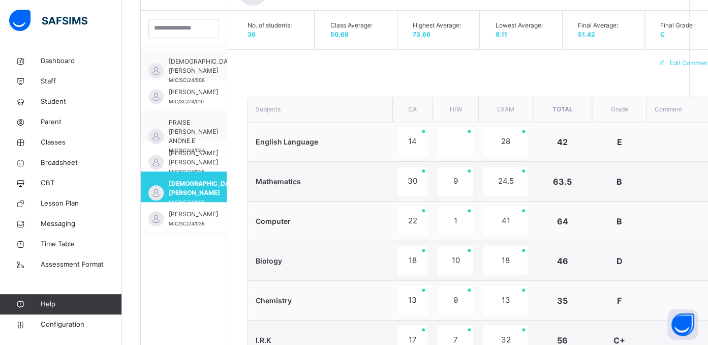
click at [281, 138] on span "English Language" at bounding box center [287, 141] width 63 height 9
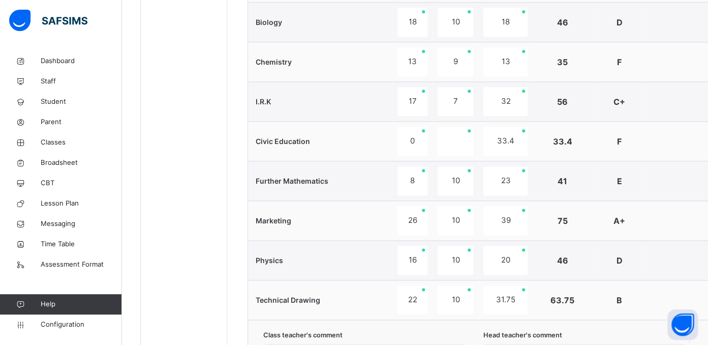
scroll to position [536, 0]
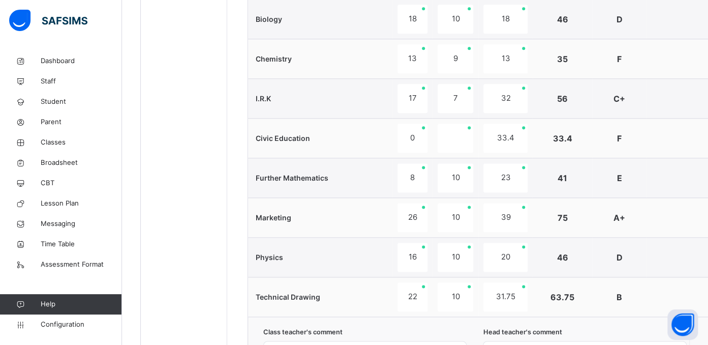
click at [178, 37] on div "Students ABDULHAKEEM GWAMNA ABUBAKAR MIC/SC/24/001 ABDULRAHMAN HUMAIRAH AISHATU…" at bounding box center [184, 115] width 86 height 773
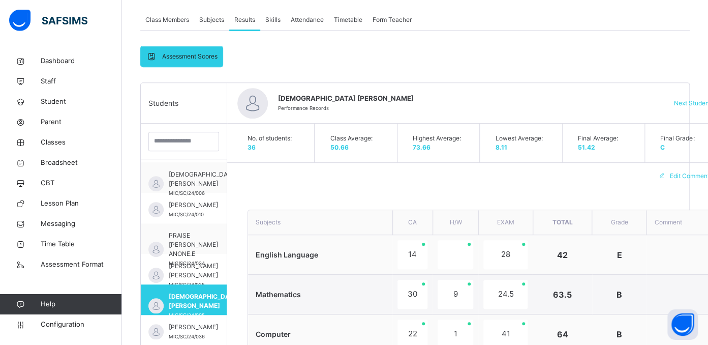
scroll to position [168, 0]
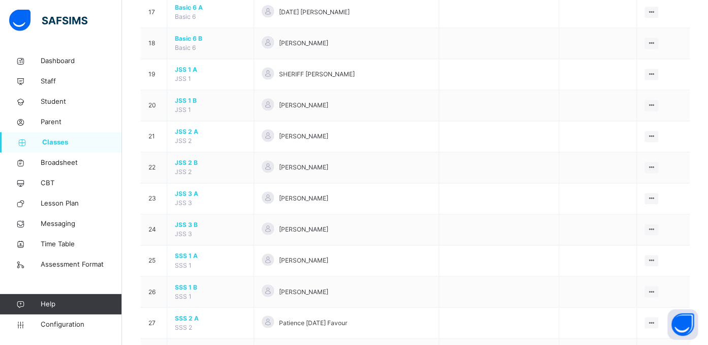
scroll to position [638, 0]
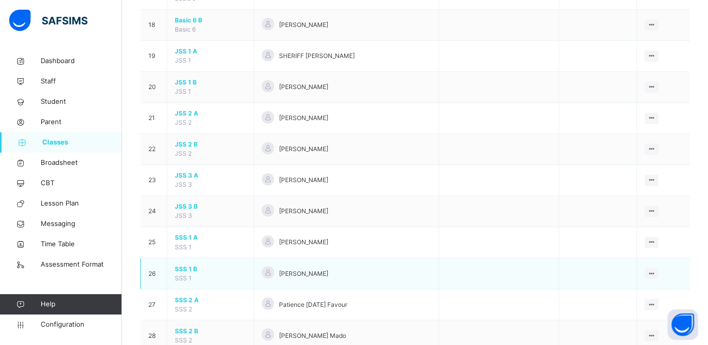
click at [178, 273] on span "SSS 1 B" at bounding box center [210, 268] width 71 height 9
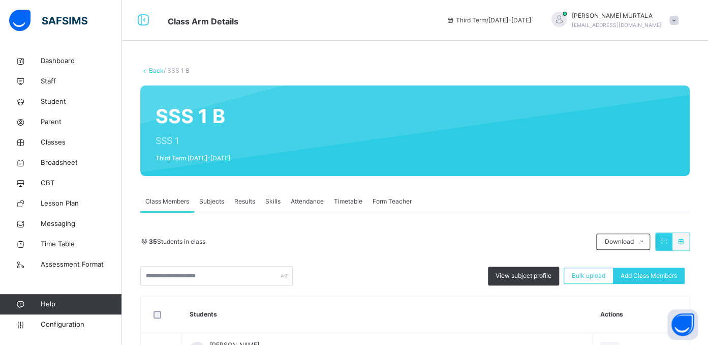
click at [242, 199] on span "Results" at bounding box center [244, 201] width 21 height 9
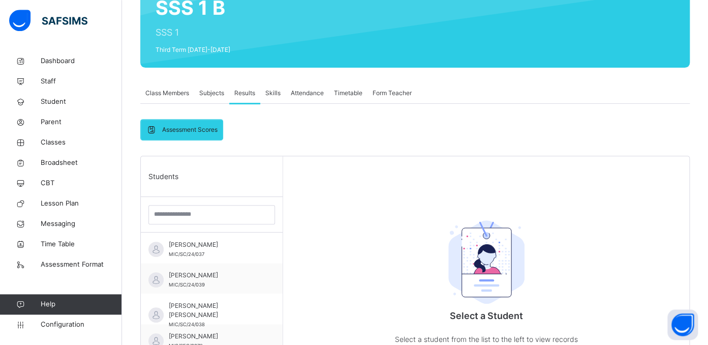
scroll to position [139, 0]
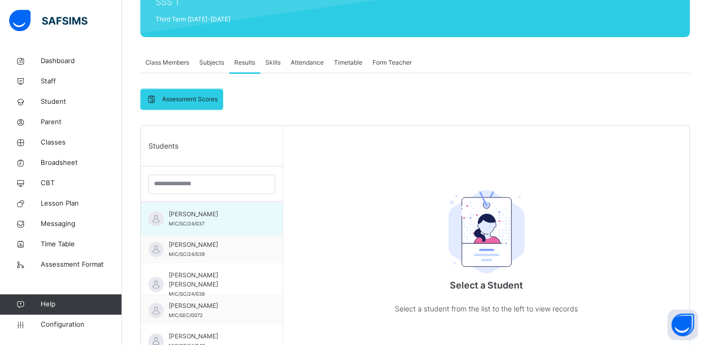
click at [194, 214] on span "ABBAS SALISU AHMAD" at bounding box center [214, 213] width 91 height 9
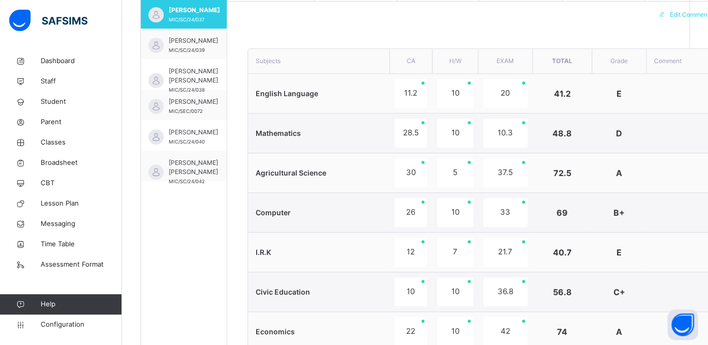
scroll to position [346, 0]
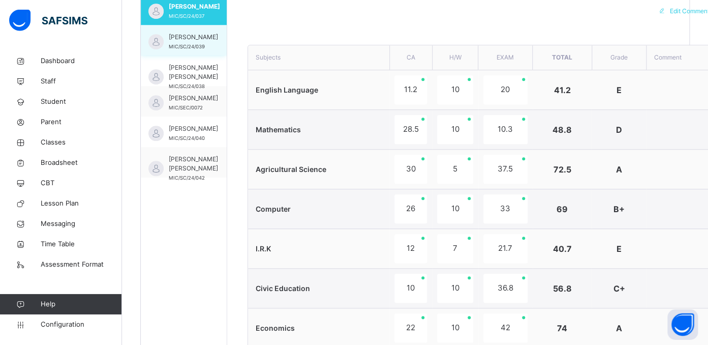
click at [186, 38] on span "ABDULLAHI GWARZO ABDULRAHMAN" at bounding box center [193, 37] width 49 height 9
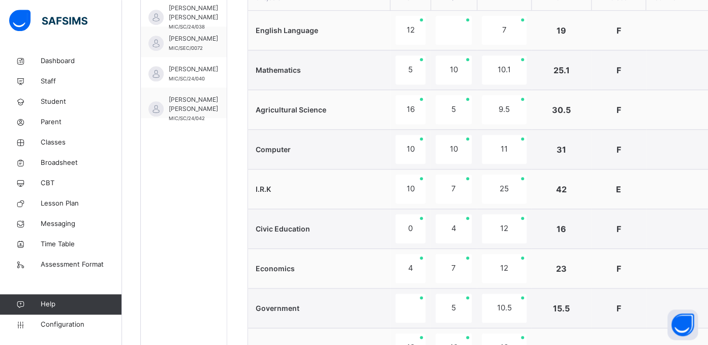
scroll to position [388, 0]
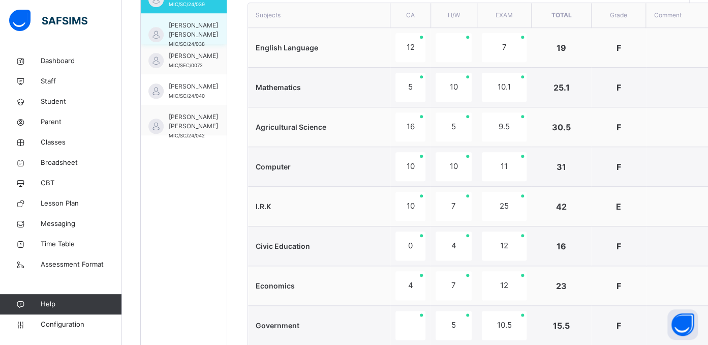
click at [185, 21] on span "ABUBAKAR SULAIMAN YAHYA" at bounding box center [193, 30] width 49 height 18
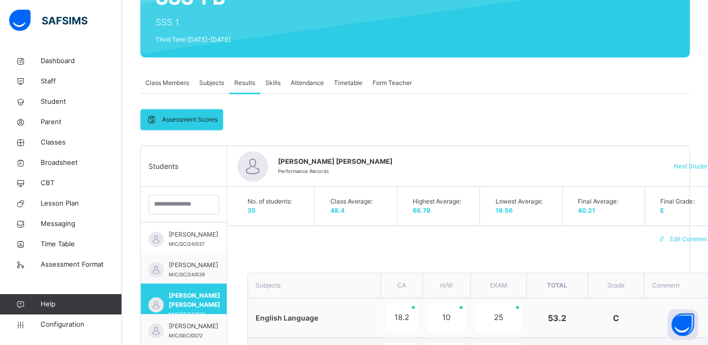
scroll to position [0, 0]
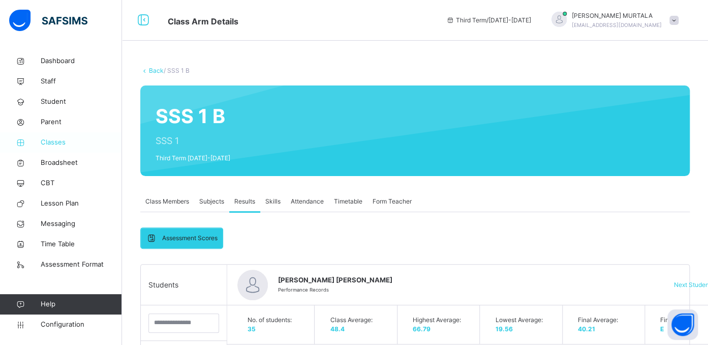
click at [54, 141] on span "Classes" at bounding box center [81, 142] width 81 height 10
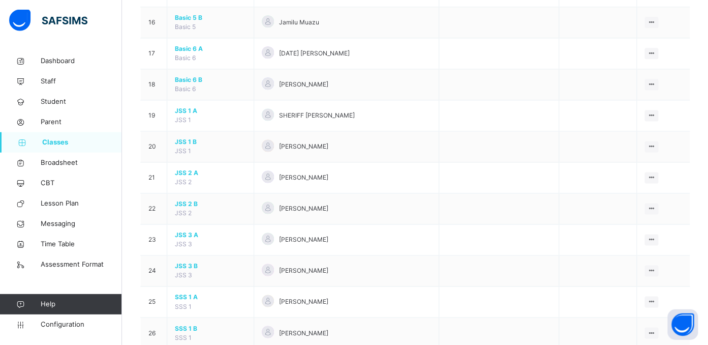
scroll to position [590, 0]
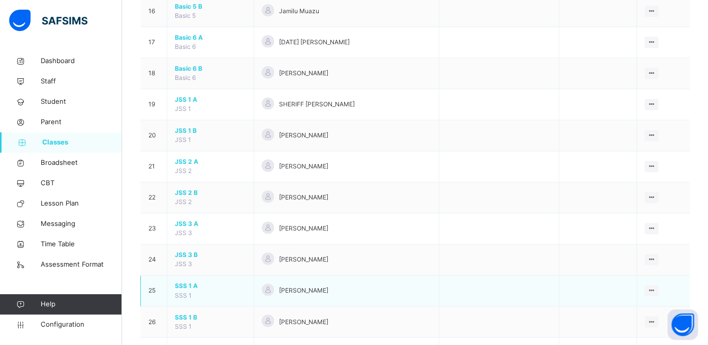
click at [181, 290] on span "SSS 1 A" at bounding box center [210, 285] width 71 height 9
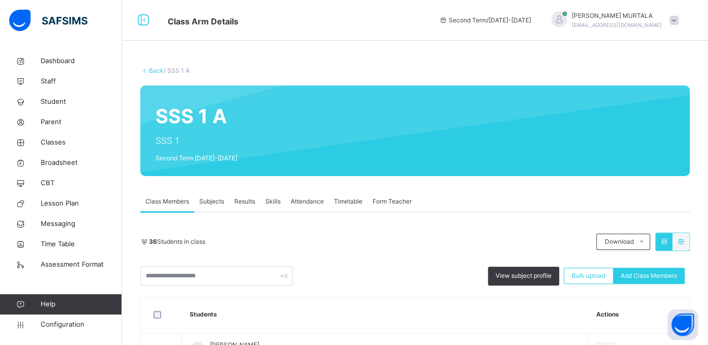
click at [245, 200] on span "Results" at bounding box center [244, 201] width 21 height 9
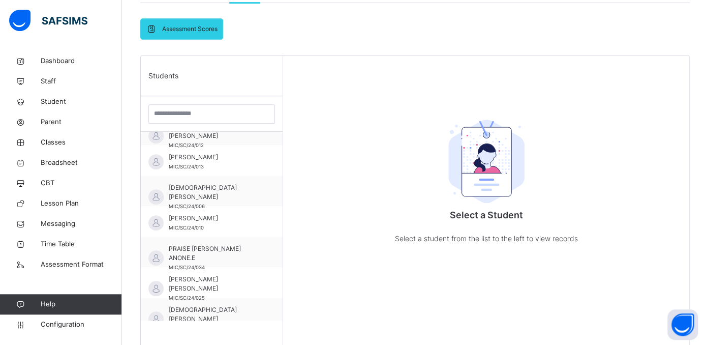
scroll to position [850, 0]
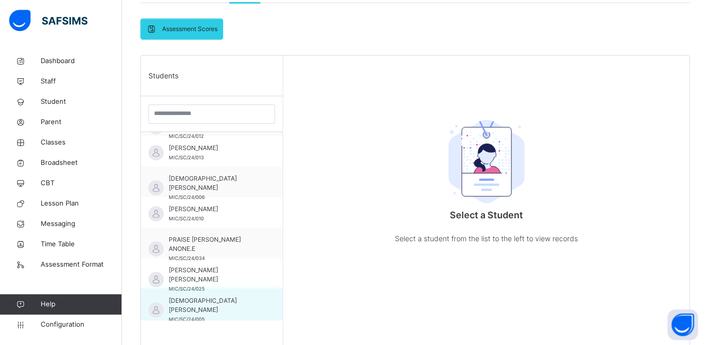
click at [231, 297] on span "[DEMOGRAPHIC_DATA] [PERSON_NAME]" at bounding box center [214, 305] width 91 height 18
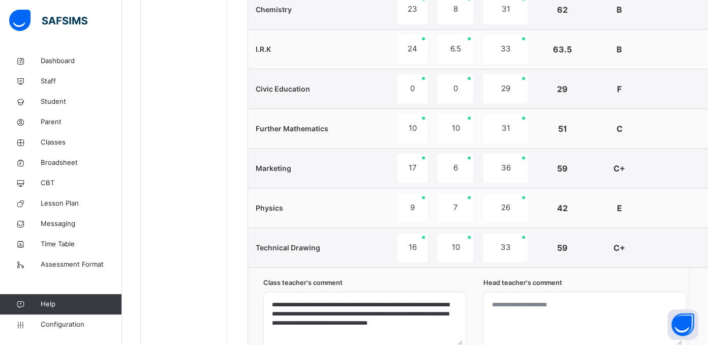
scroll to position [546, 0]
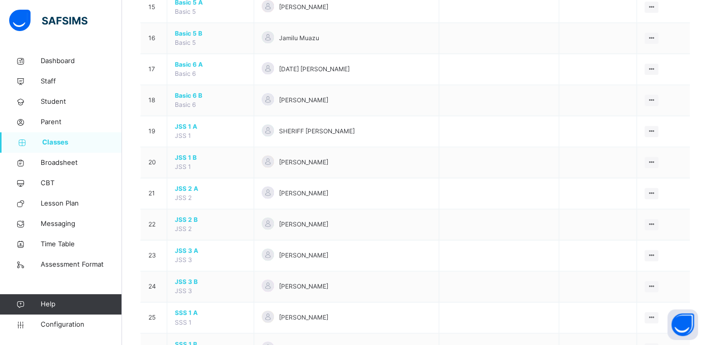
scroll to position [590, 0]
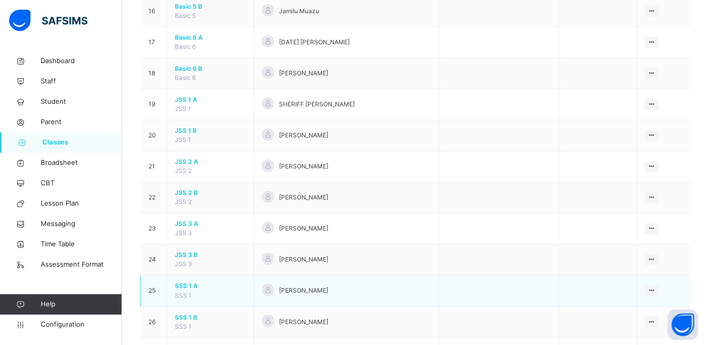
click at [188, 288] on span "SSS 1 A" at bounding box center [210, 285] width 71 height 9
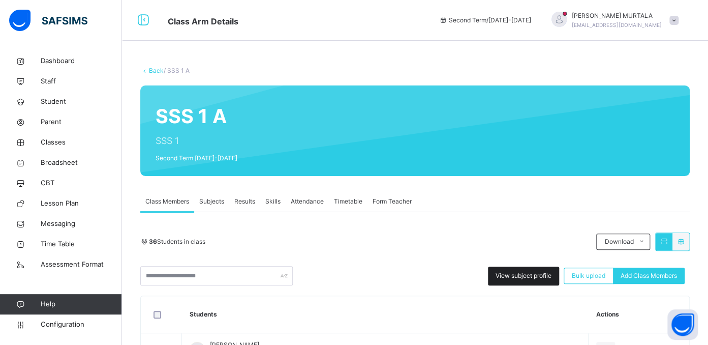
click at [526, 271] on span "View subject profile" at bounding box center [524, 275] width 56 height 9
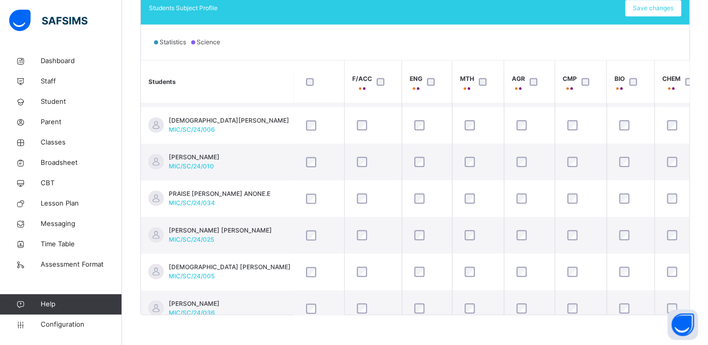
scroll to position [1074, 0]
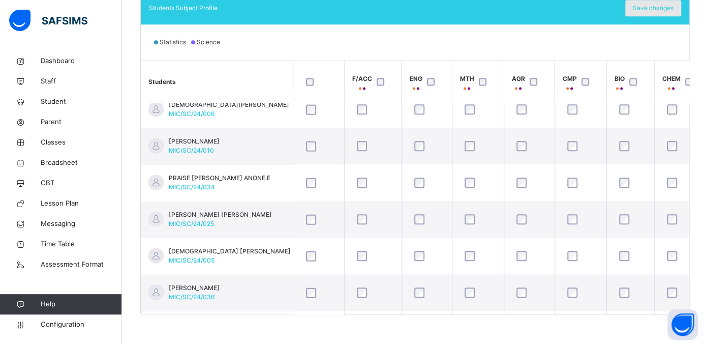
click at [648, 12] on div "Save changes" at bounding box center [653, 8] width 56 height 16
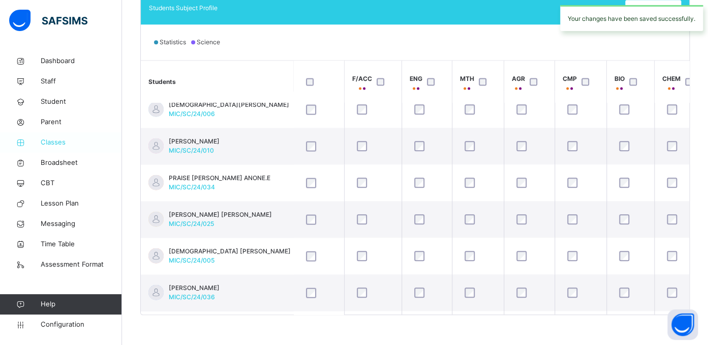
click at [48, 145] on span "Classes" at bounding box center [81, 142] width 81 height 10
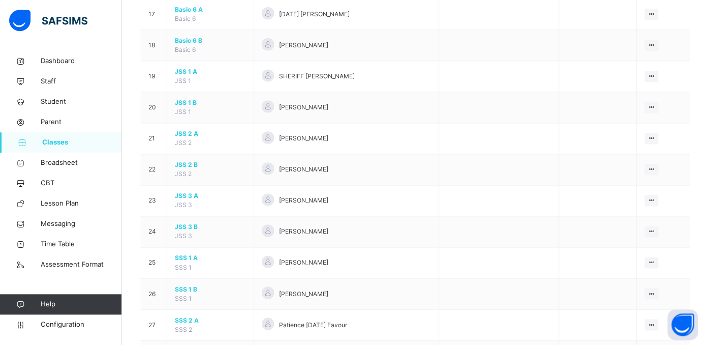
scroll to position [644, 0]
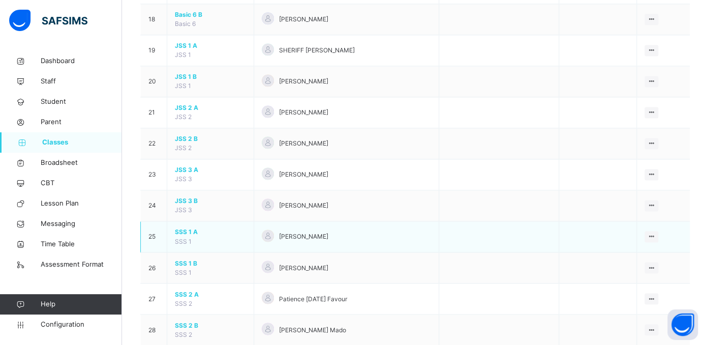
click at [190, 236] on span "SSS 1 A" at bounding box center [210, 231] width 71 height 9
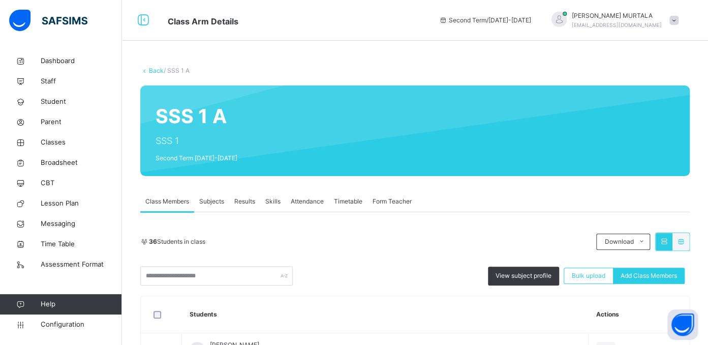
click at [245, 198] on span "Results" at bounding box center [244, 201] width 21 height 9
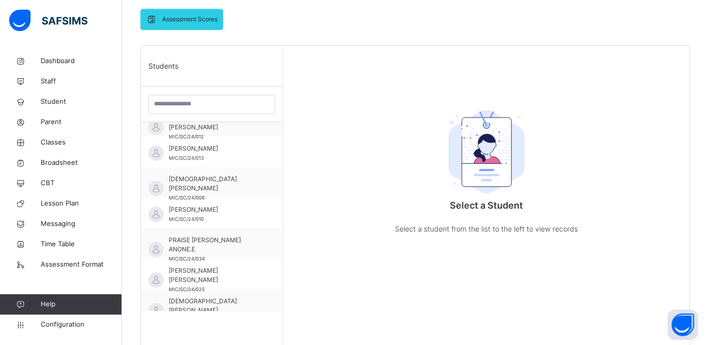
scroll to position [850, 0]
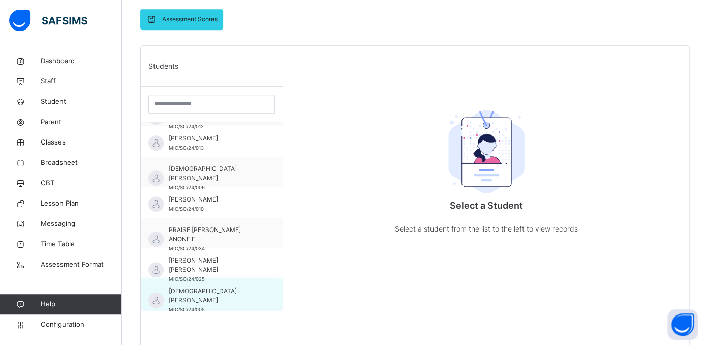
click at [231, 294] on span "[DEMOGRAPHIC_DATA] [PERSON_NAME]" at bounding box center [214, 295] width 91 height 18
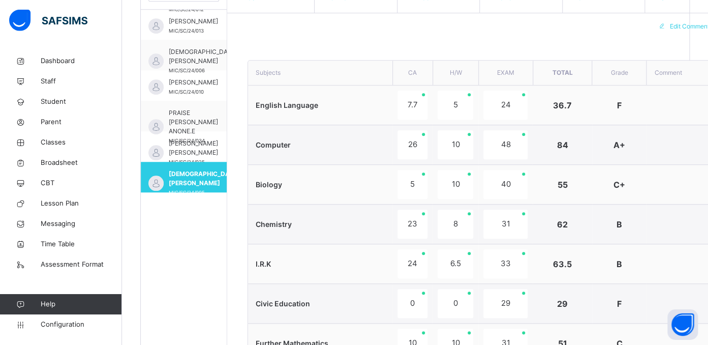
scroll to position [314, 0]
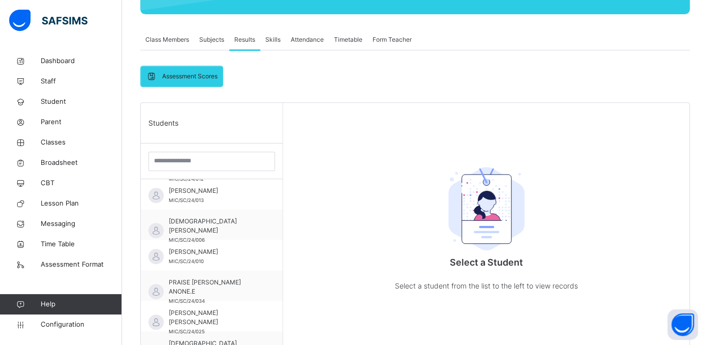
scroll to position [191, 0]
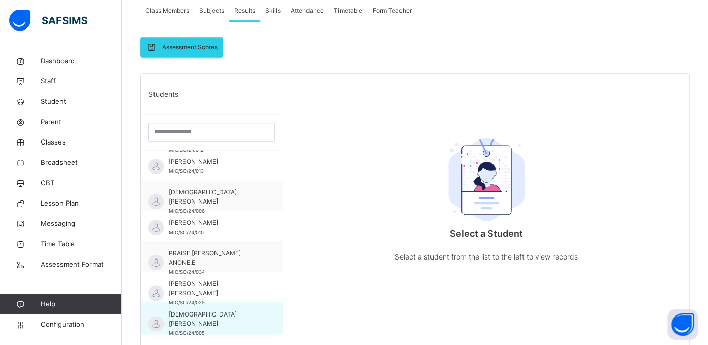
click at [207, 310] on span "[DEMOGRAPHIC_DATA] [PERSON_NAME]" at bounding box center [214, 319] width 91 height 18
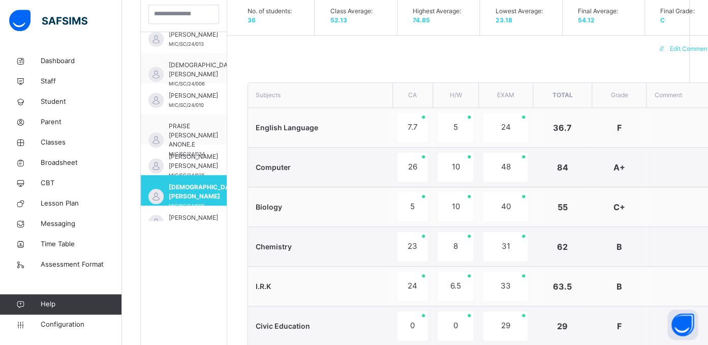
scroll to position [308, 0]
